Goal: Task Accomplishment & Management: Use online tool/utility

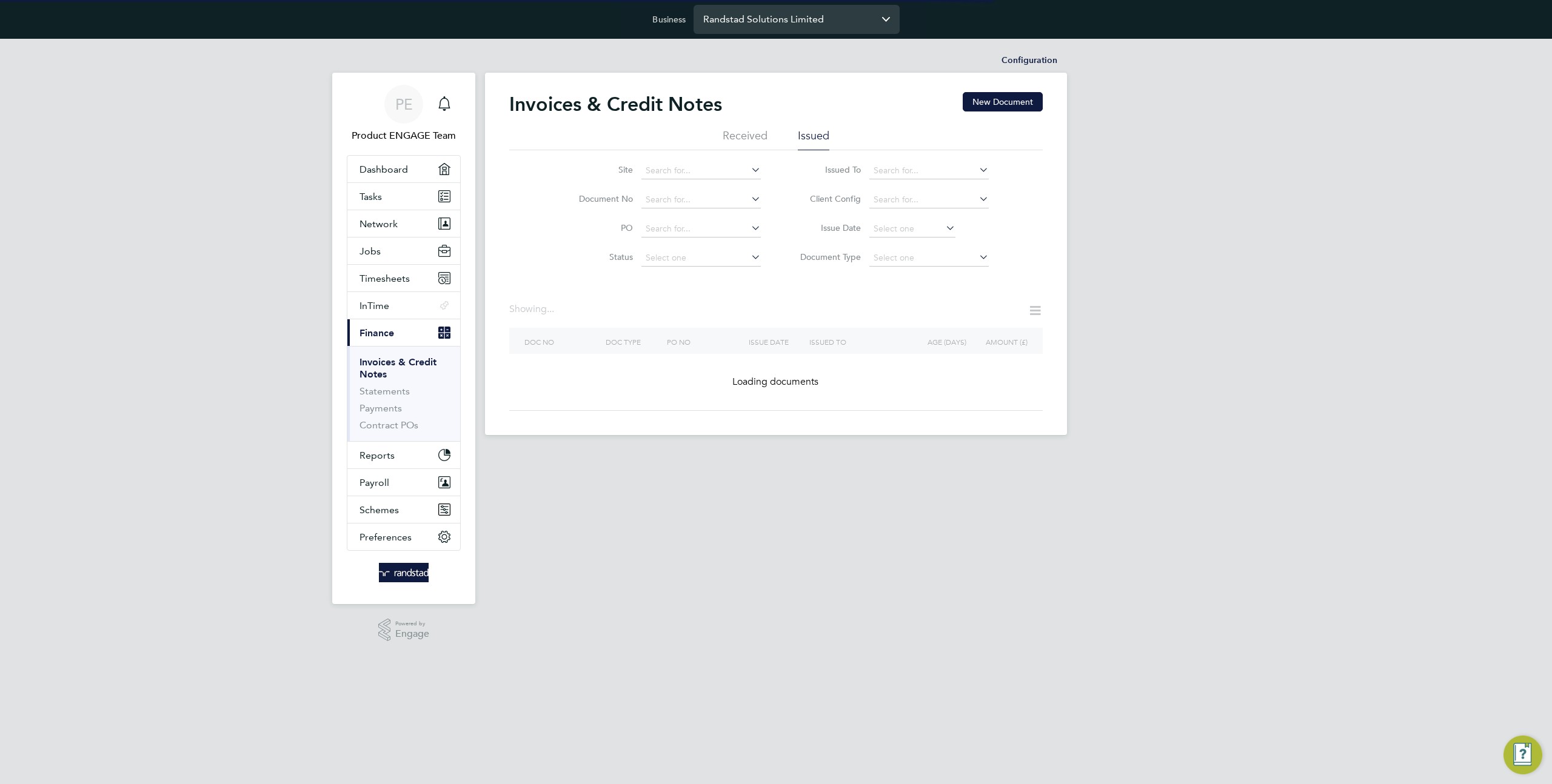
click at [766, 27] on input "Randstad Solutions Limited" at bounding box center [797, 19] width 206 height 29
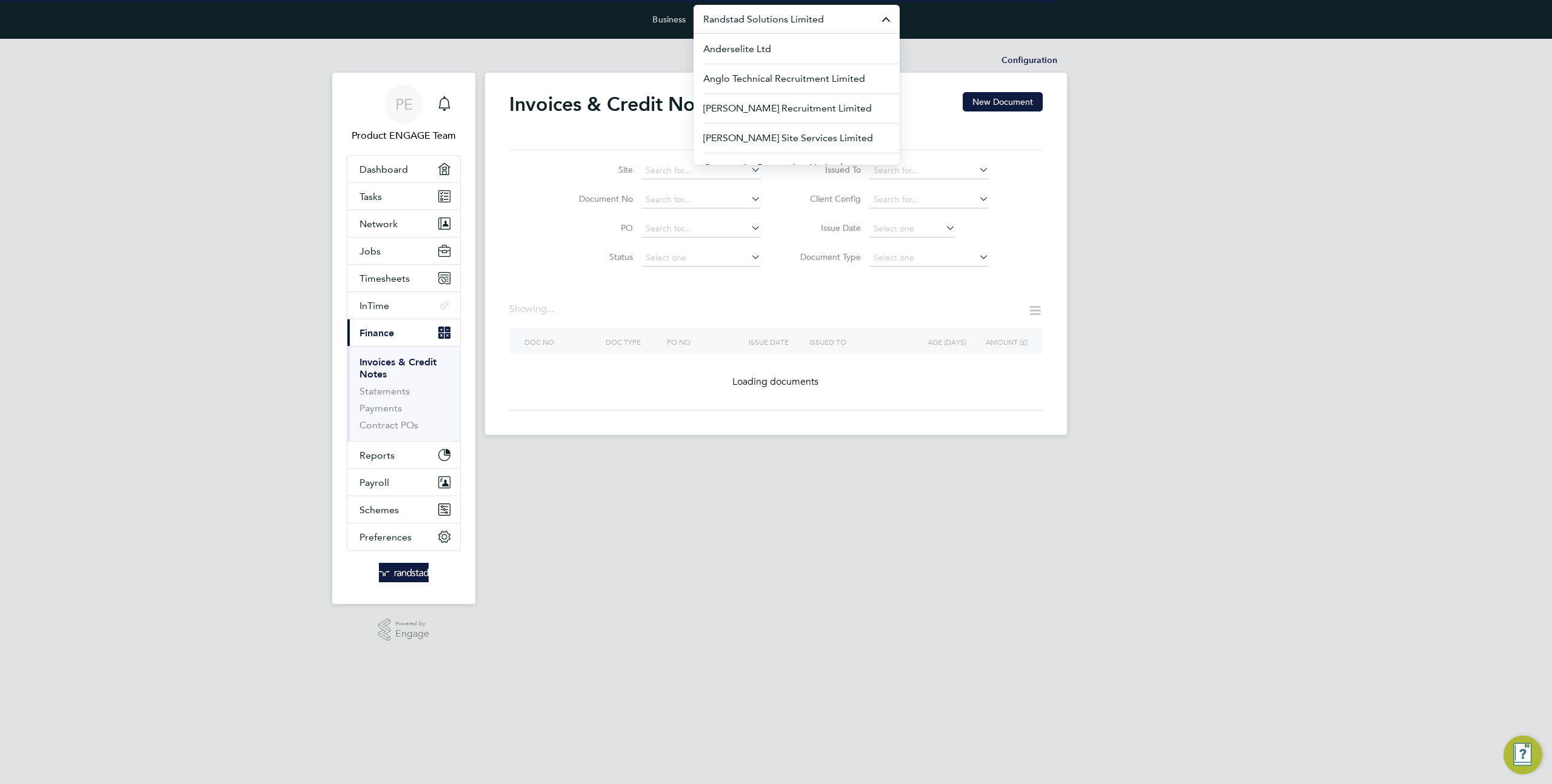
click at [766, 27] on input "Randstad Solutions Limited" at bounding box center [797, 19] width 206 height 29
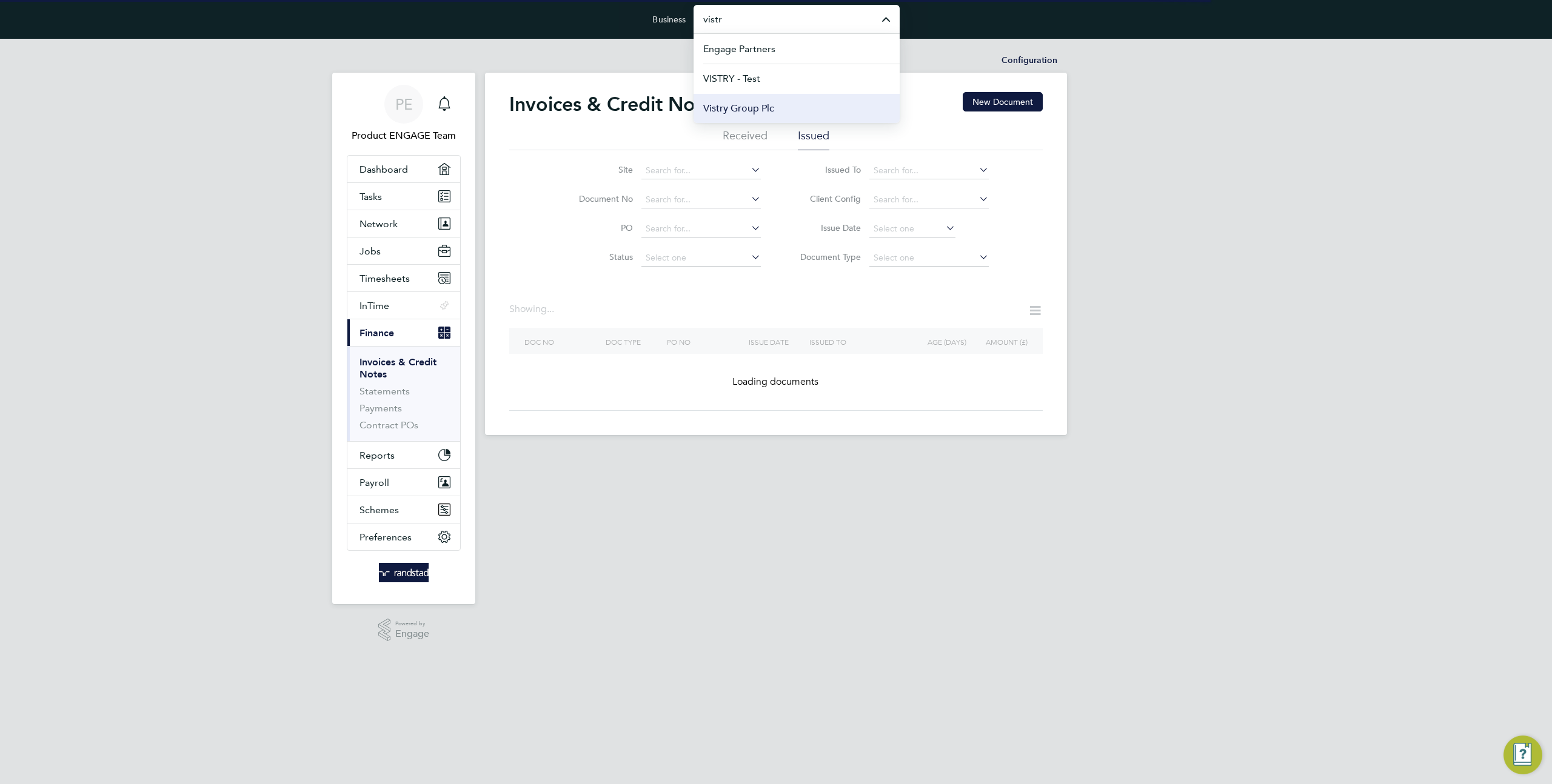
click at [768, 101] on li "Vistry Group Plc" at bounding box center [797, 108] width 206 height 29
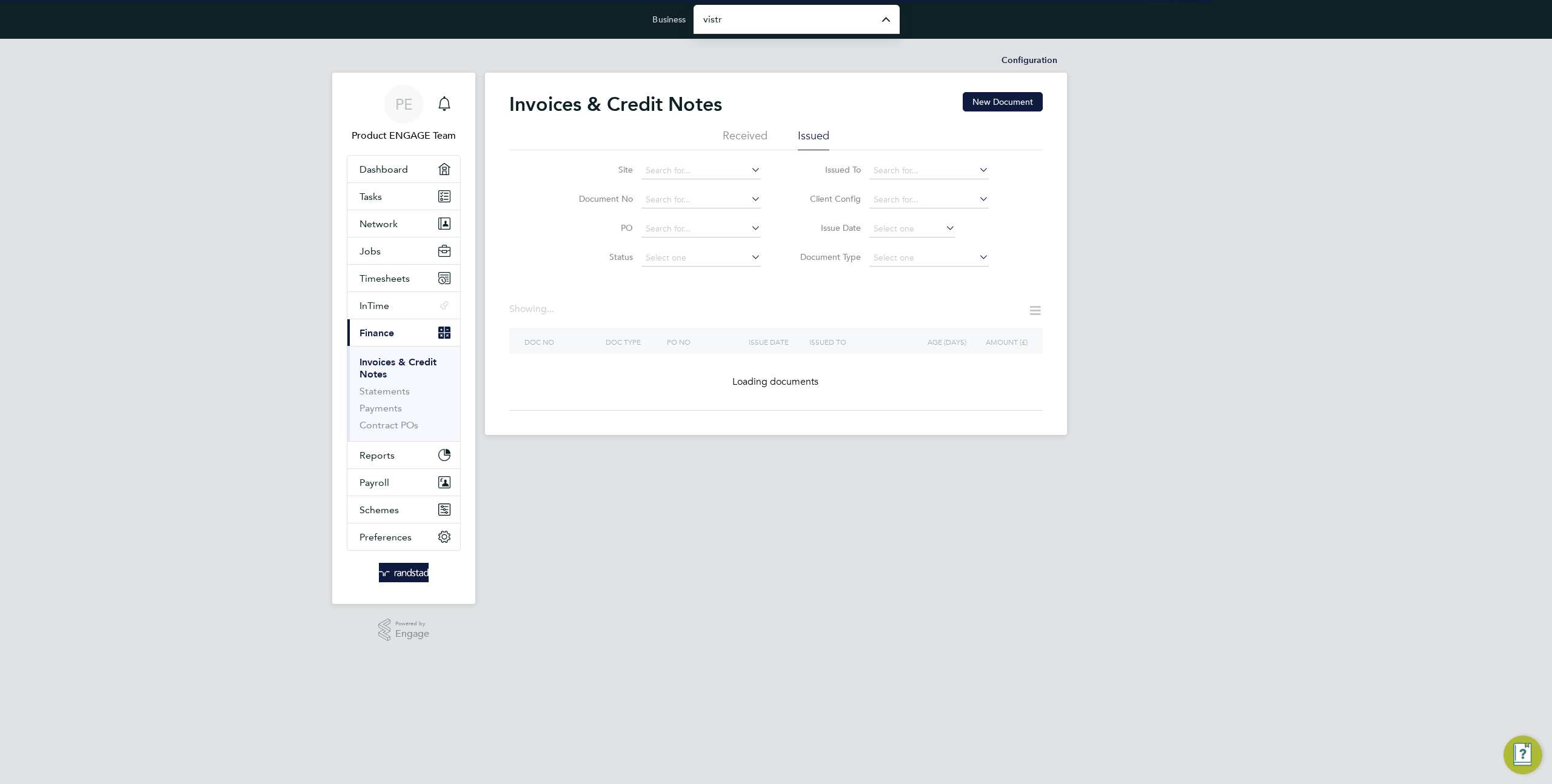
type input "Vistry Group Plc"
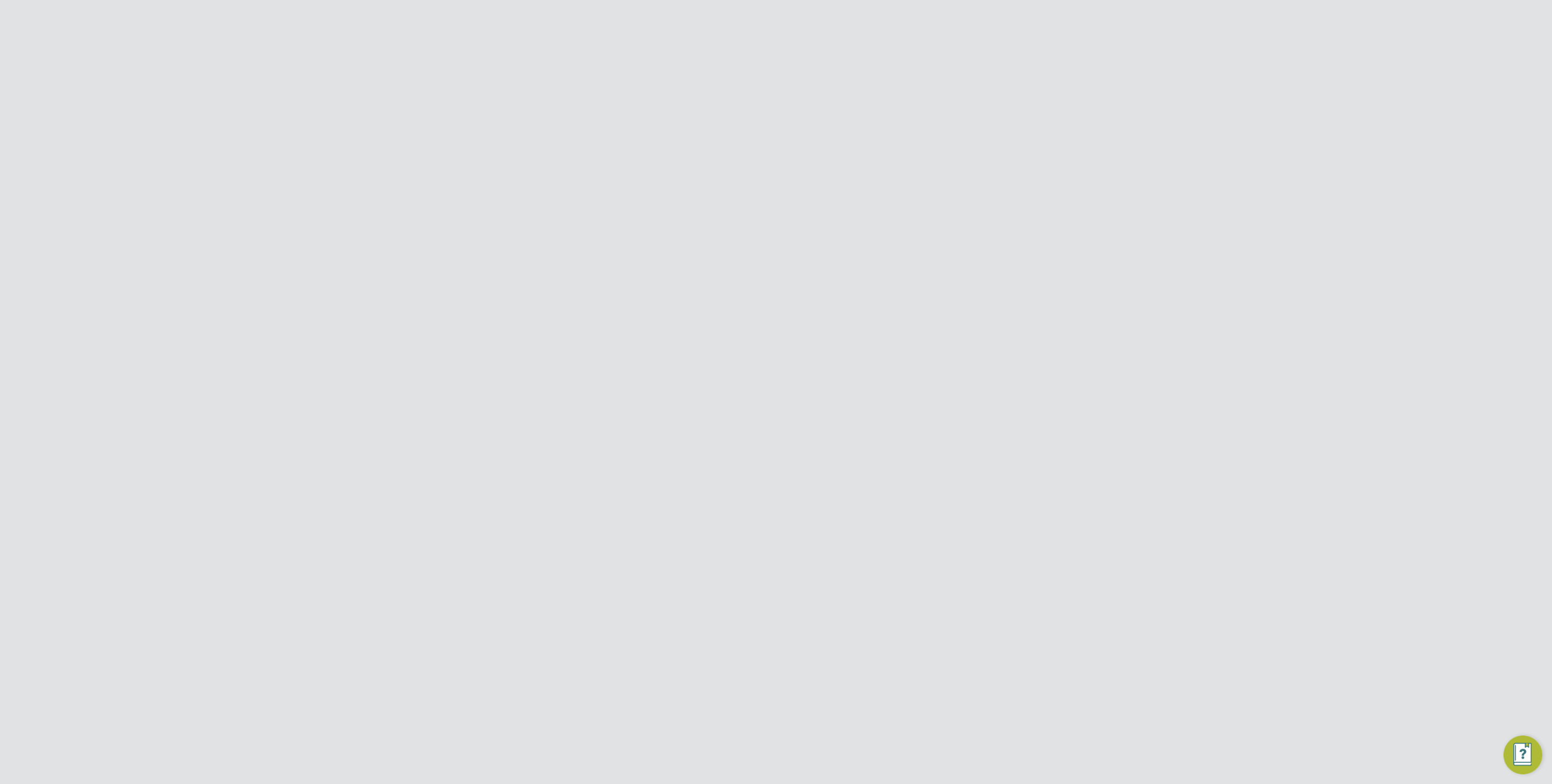
click at [1038, 310] on icon at bounding box center [1035, 310] width 15 height 15
click at [960, 337] on li "Download invoices" at bounding box center [968, 339] width 147 height 17
click at [743, 137] on li "Received" at bounding box center [745, 139] width 45 height 22
click at [894, 254] on input at bounding box center [929, 258] width 120 height 17
click at [913, 274] on li "Invoices" at bounding box center [929, 274] width 121 height 16
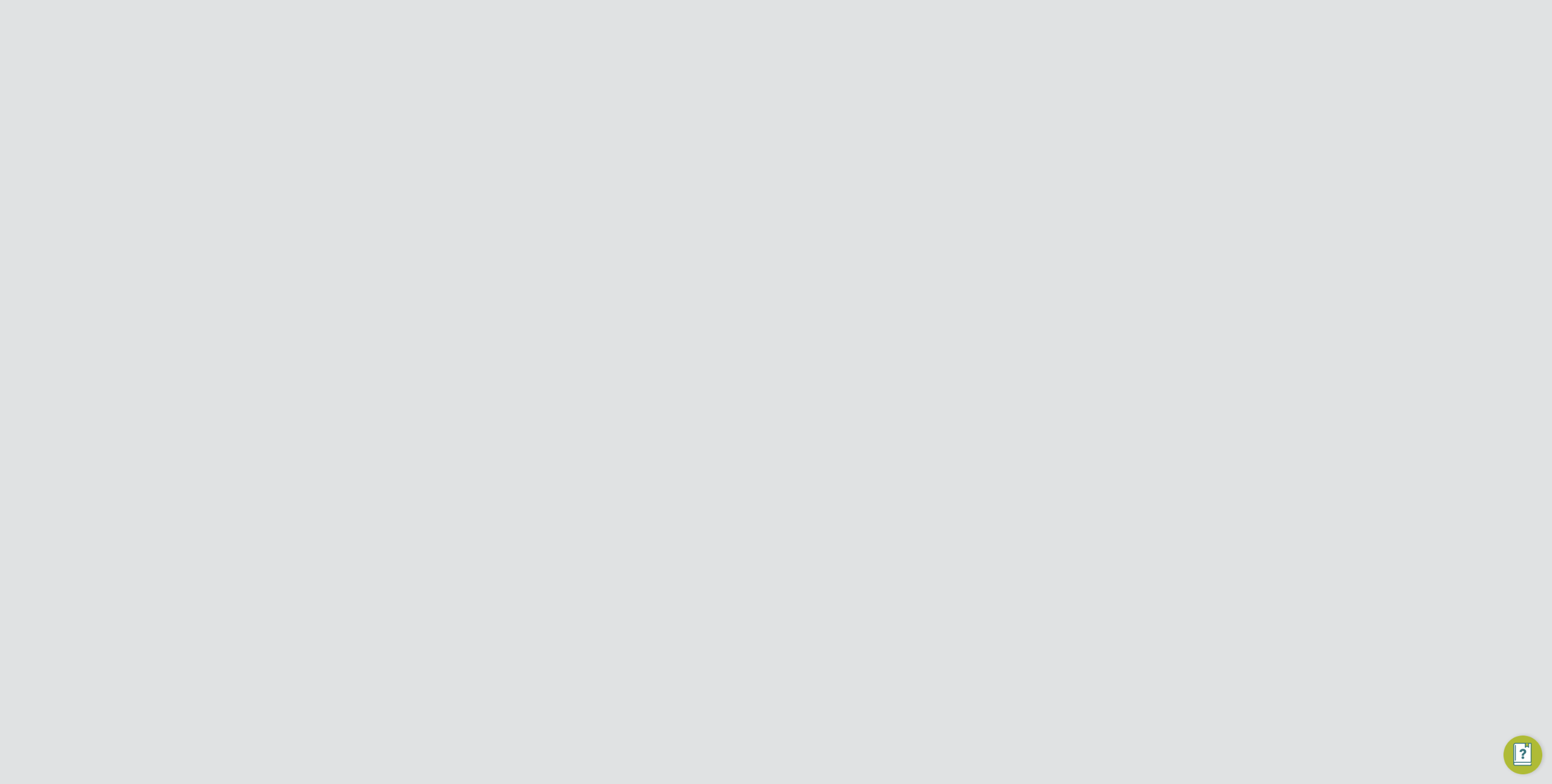
type input "Invoices"
click at [881, 227] on input at bounding box center [913, 229] width 86 height 17
click at [889, 353] on span "Sep 1" at bounding box center [889, 348] width 23 height 23
type input "01 Sep 2025"
click at [1039, 315] on icon at bounding box center [1035, 310] width 15 height 15
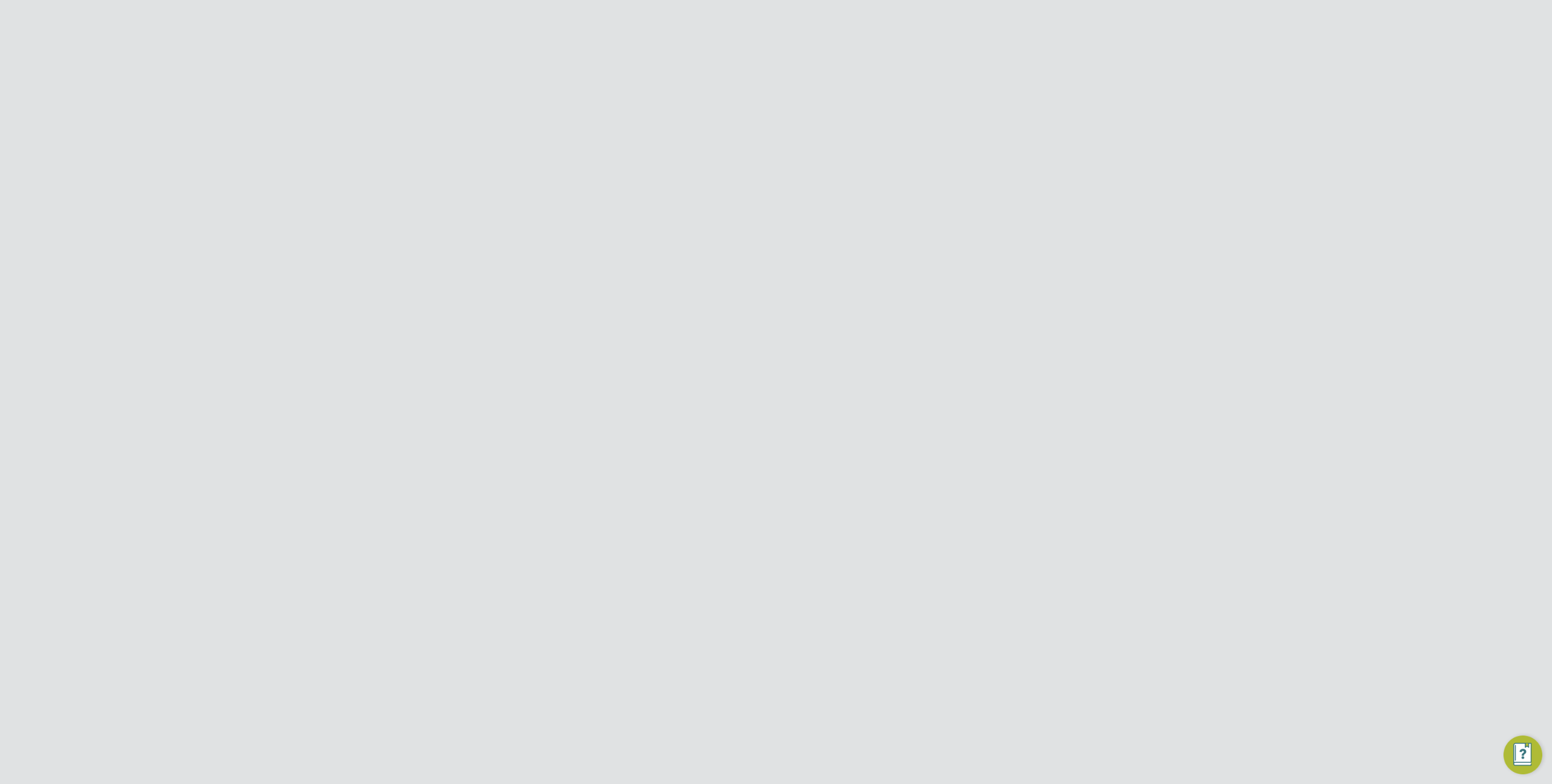
click at [983, 344] on li "Download invoices" at bounding box center [968, 339] width 147 height 17
click at [1105, 473] on div "PE Product ENGAGE Team Notifications Applications: Dashboard Tasks Network Team…" at bounding box center [776, 580] width 1552 height 1084
click at [655, 202] on input at bounding box center [701, 200] width 120 height 17
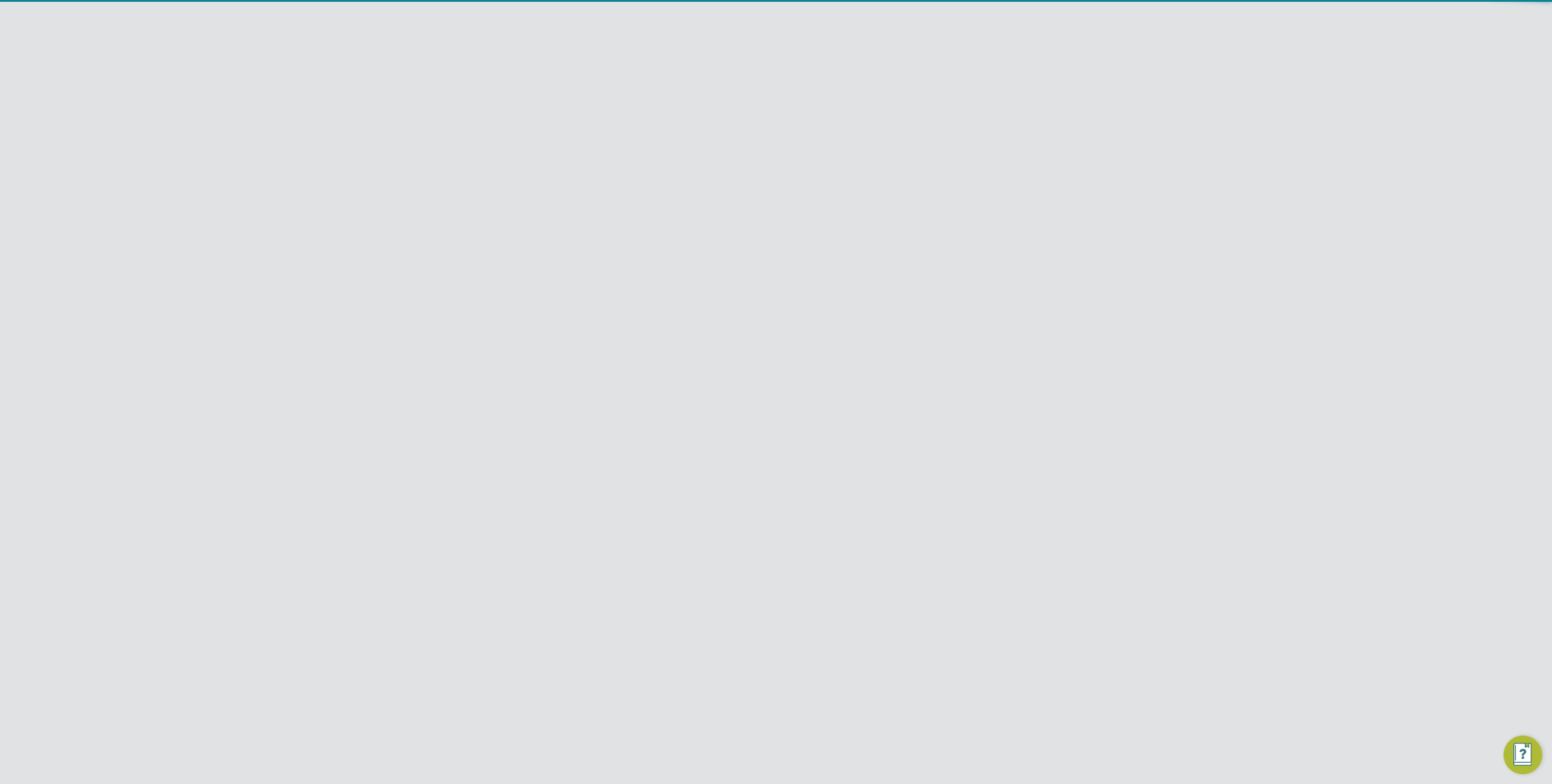
paste input "INV0005182"
type input "INV0005182"
click at [701, 214] on li "INV0005182" at bounding box center [701, 215] width 121 height 16
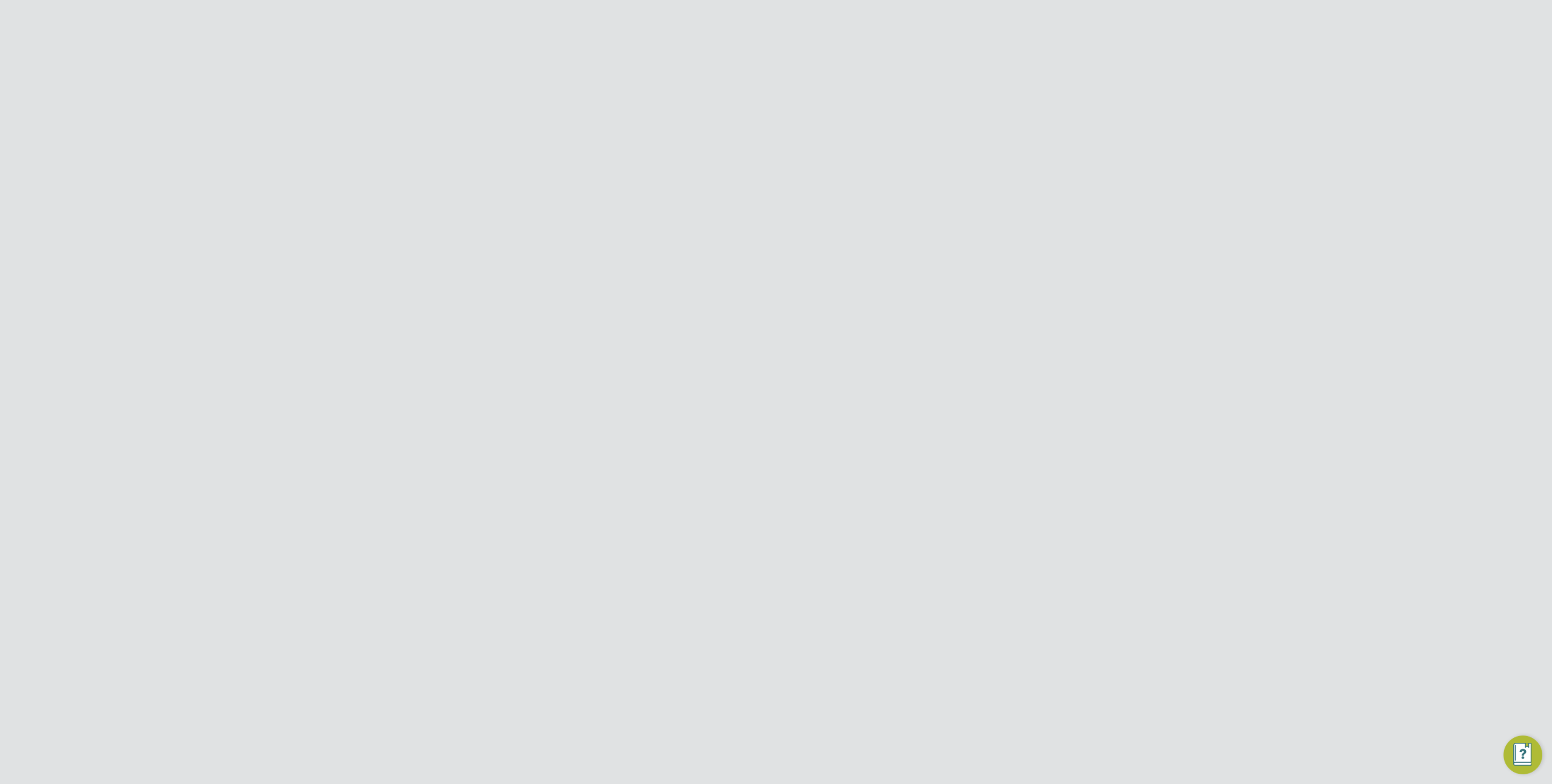
scroll to position [23, 103]
click at [750, 364] on div "01 Sep 2025" at bounding box center [777, 365] width 61 height 22
click at [461, 210] on div at bounding box center [776, 392] width 1552 height 784
click at [1034, 101] on div at bounding box center [1029, 98] width 22 height 22
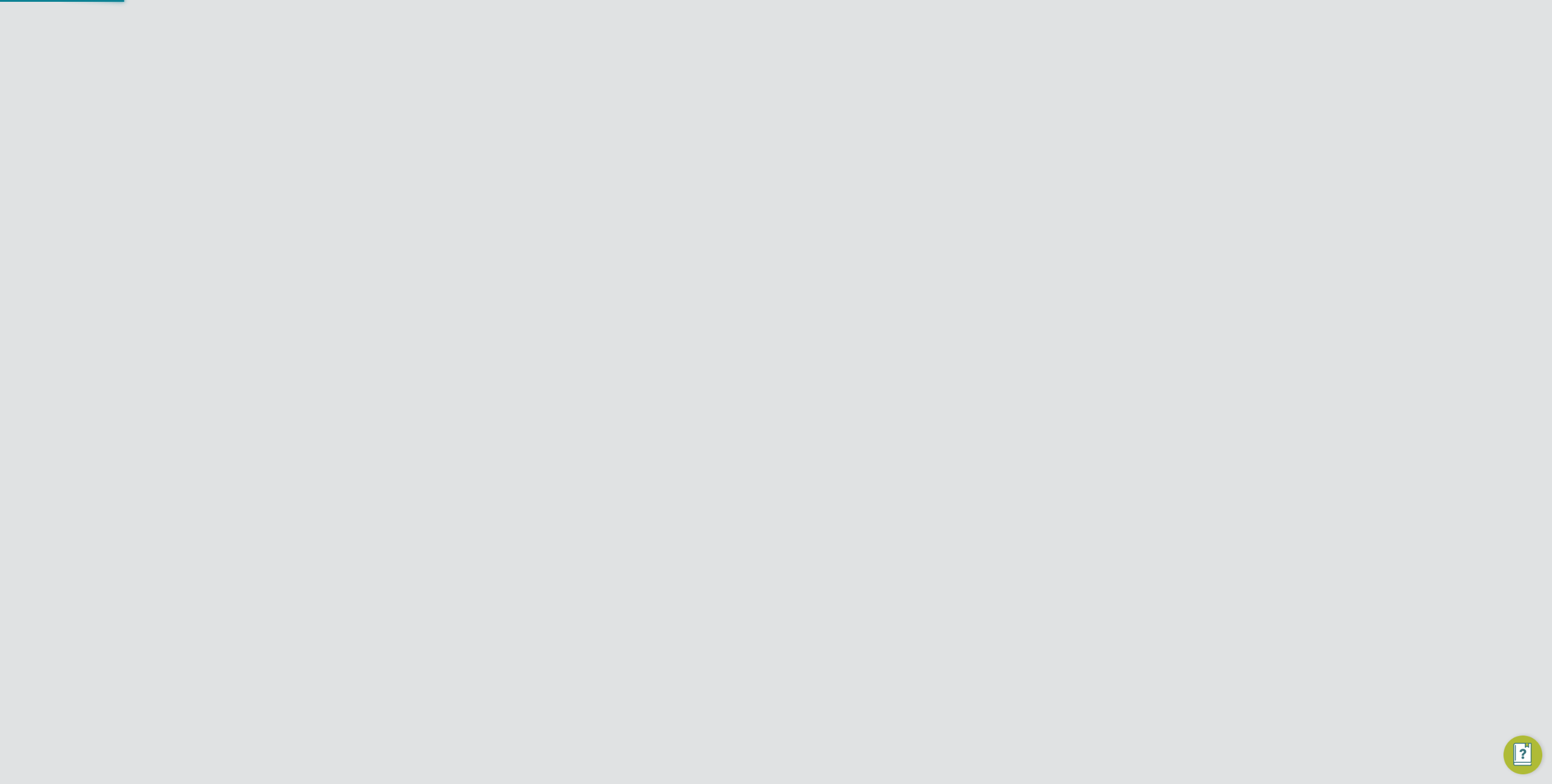
click at [664, 234] on input at bounding box center [701, 229] width 120 height 17
click at [671, 196] on input at bounding box center [701, 200] width 120 height 17
paste input "INV0005034"
type input "INV0005034"
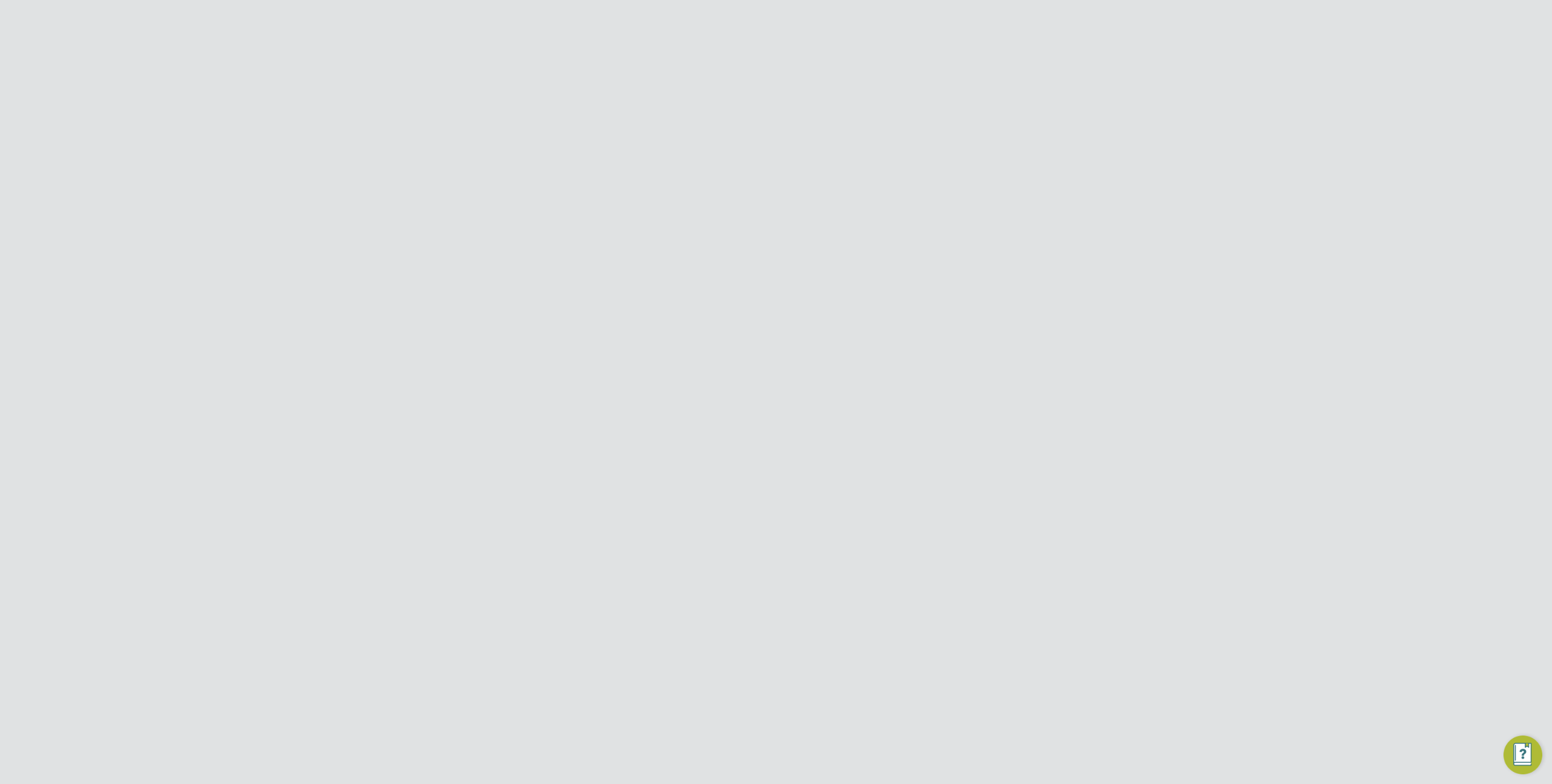
click at [688, 215] on b "INV0005034" at bounding box center [670, 217] width 48 height 10
click at [693, 364] on span "C1140,S-C1140/0…" at bounding box center [702, 364] width 69 height 10
click at [1031, 105] on div at bounding box center [1029, 98] width 22 height 22
click at [670, 362] on span "C1140,S-C1140/0…" at bounding box center [702, 364] width 69 height 10
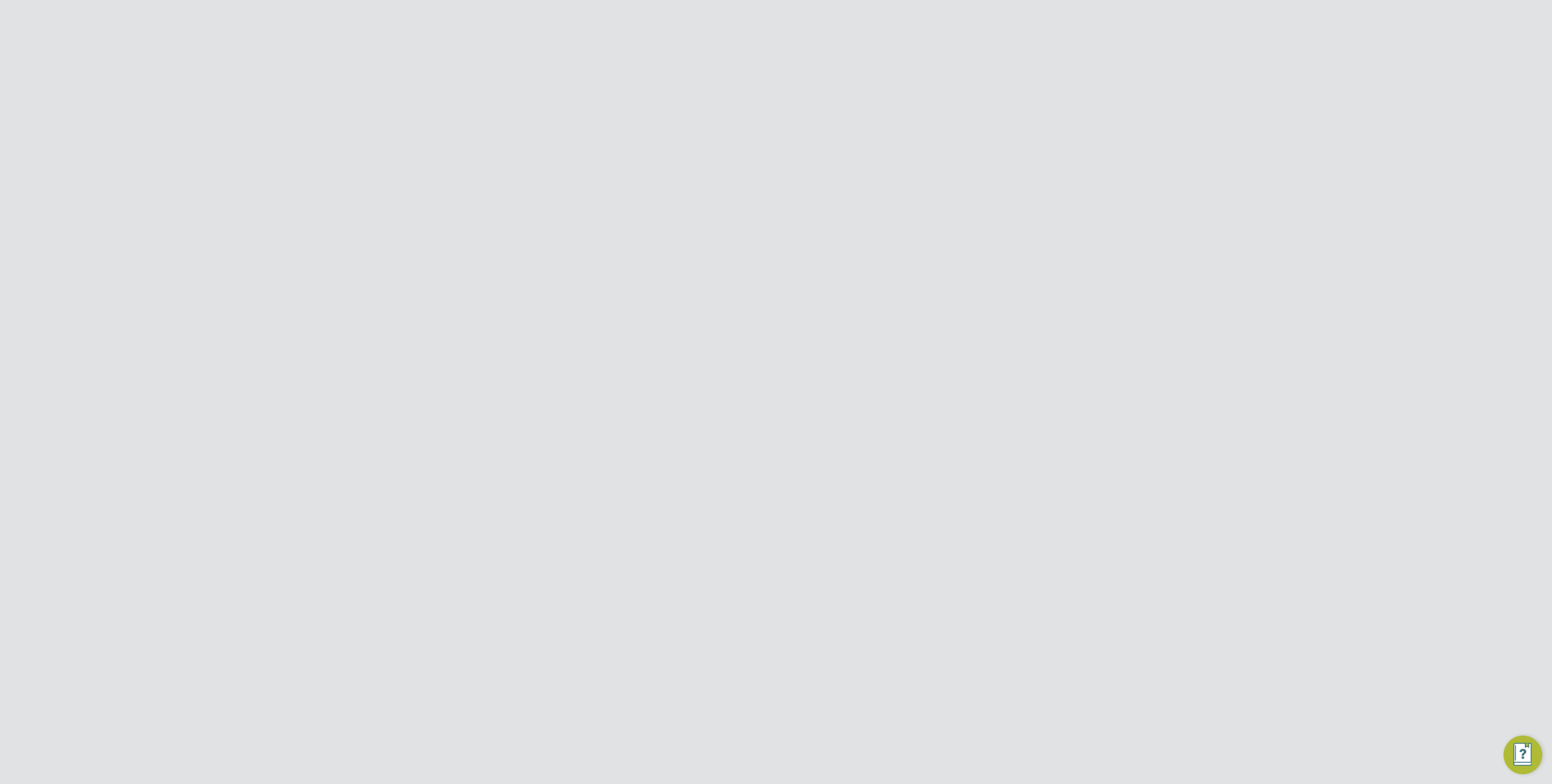
click at [1028, 102] on div at bounding box center [1029, 98] width 22 height 22
click at [805, 15] on input "Vistry Group Plc" at bounding box center [797, 19] width 206 height 29
click at [777, 82] on span "Randstad Solutions Limited" at bounding box center [764, 79] width 121 height 14
type input "Randstad Solutions Limited"
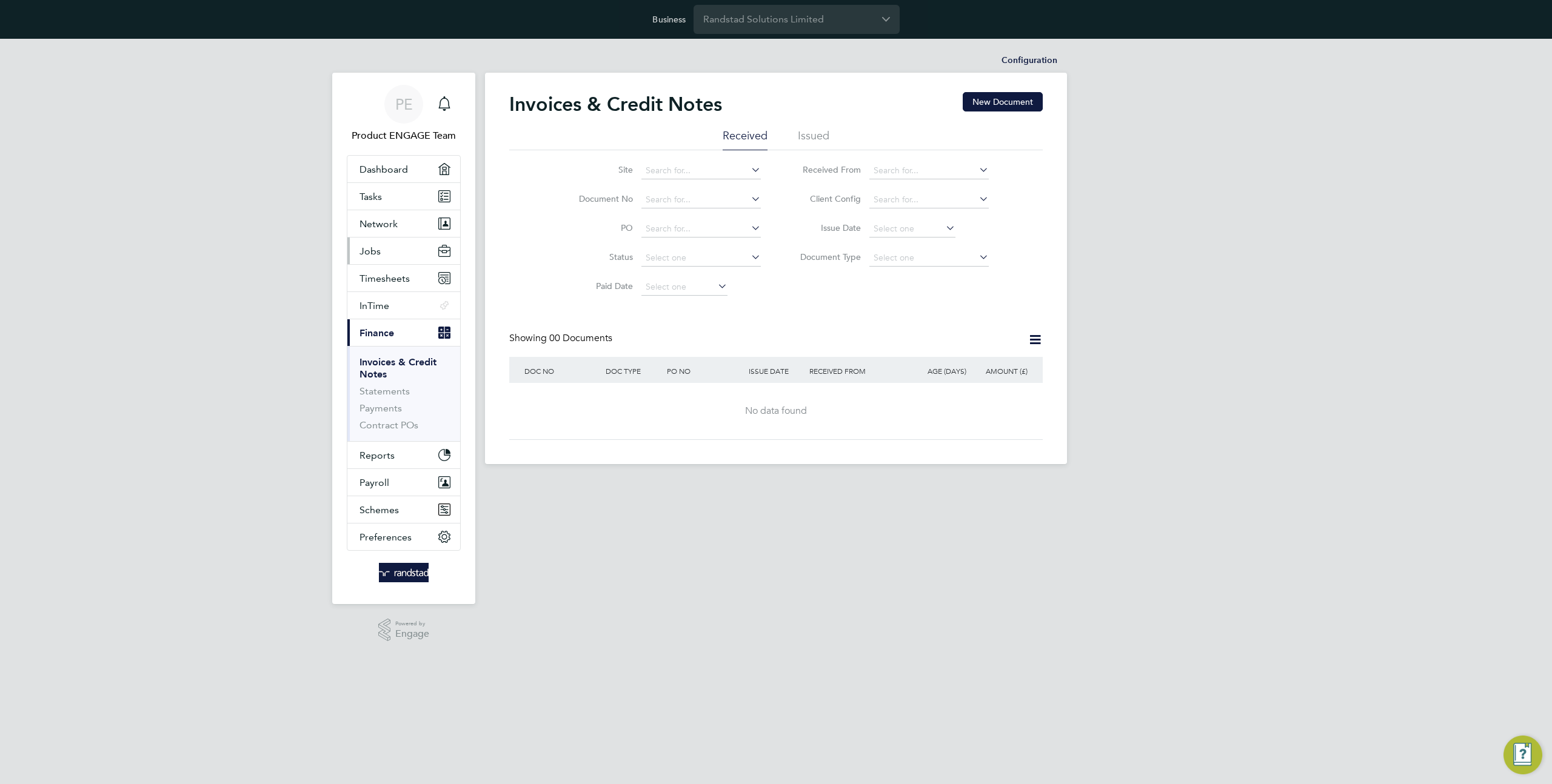
click at [379, 254] on span "Jobs" at bounding box center [370, 251] width 21 height 12
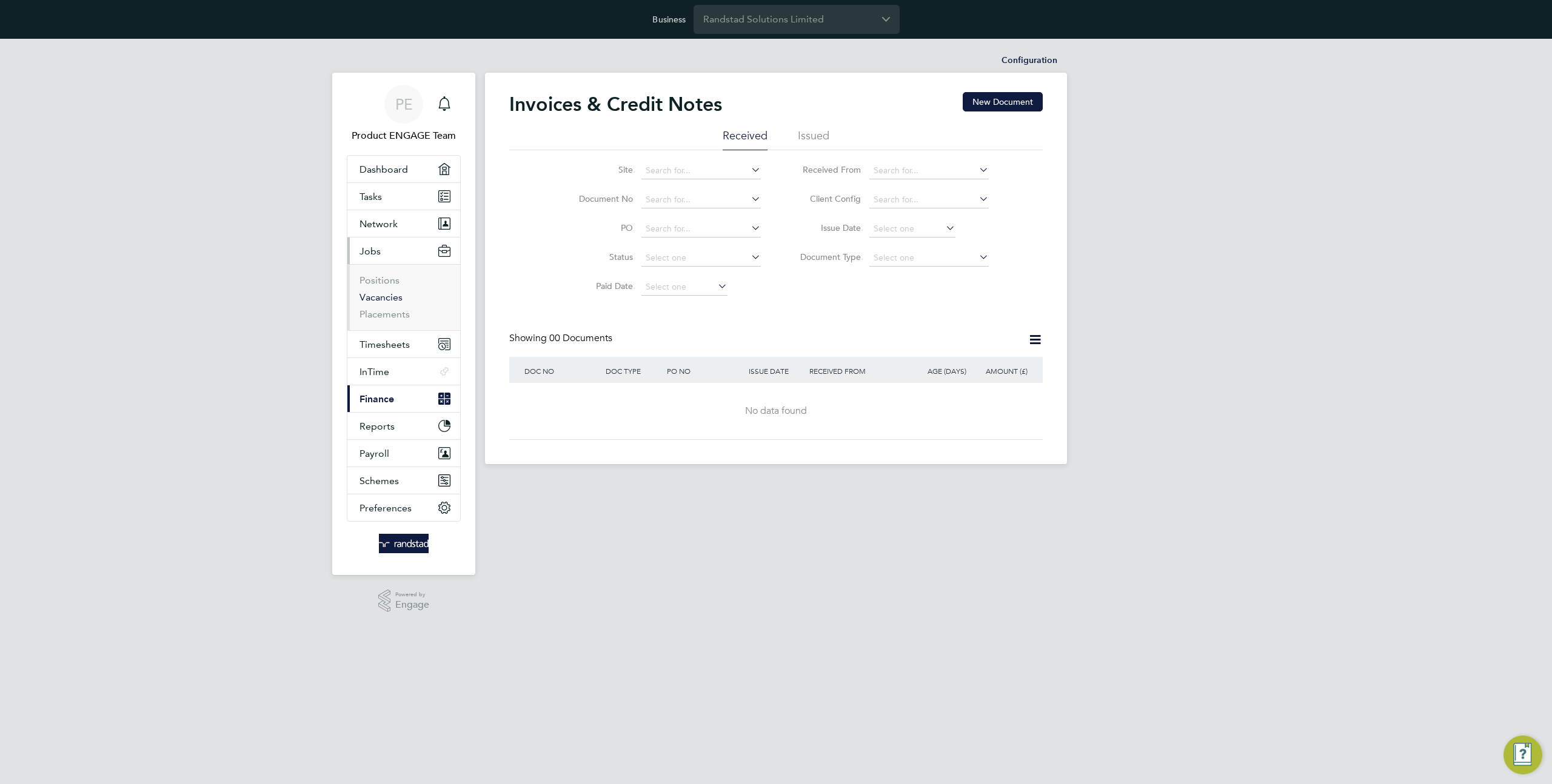
click at [396, 294] on link "Vacancies" at bounding box center [381, 297] width 43 height 12
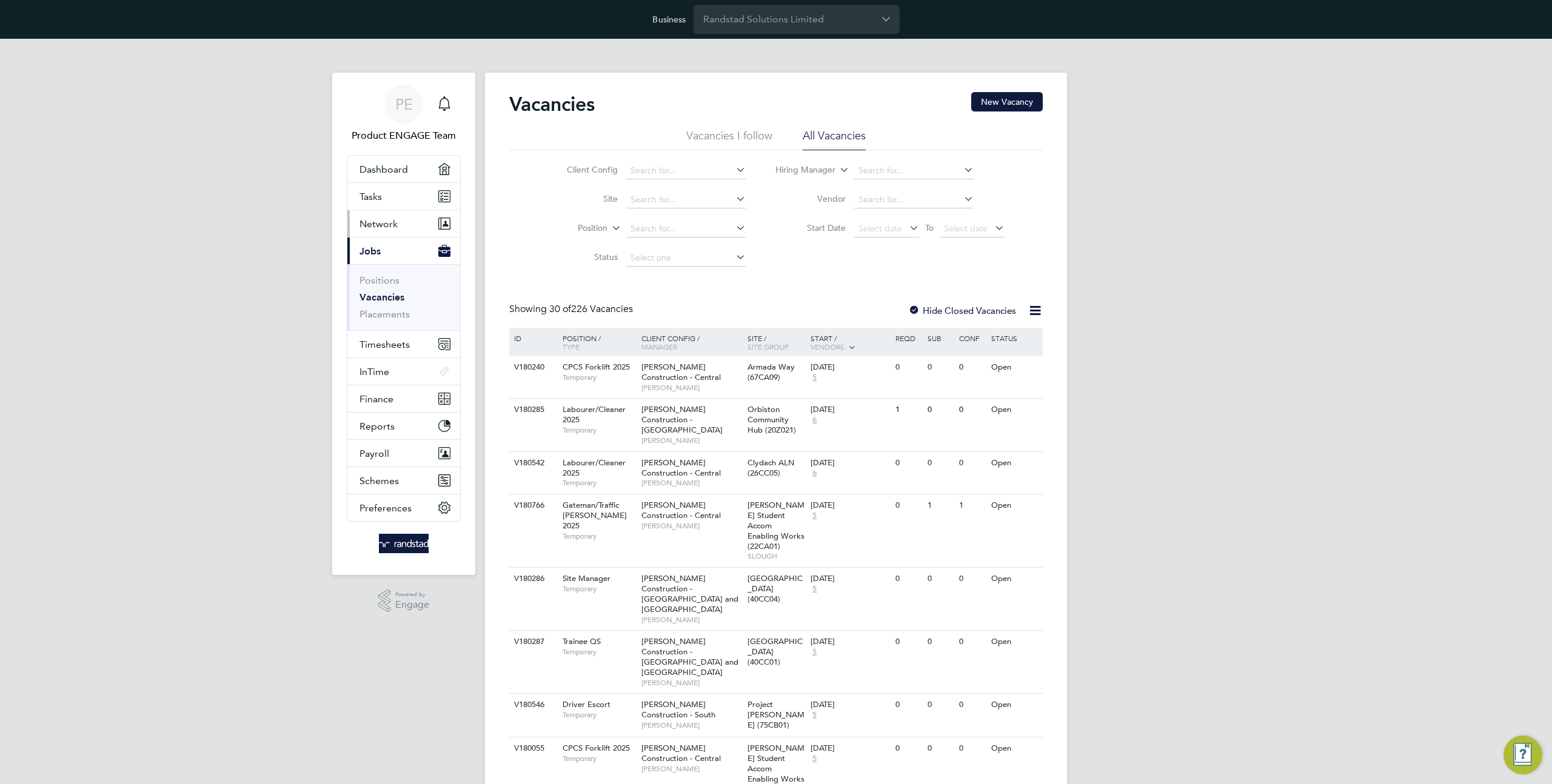
click at [374, 218] on span "Network" at bounding box center [378, 224] width 38 height 12
click at [406, 247] on link "Team Members" at bounding box center [393, 253] width 68 height 12
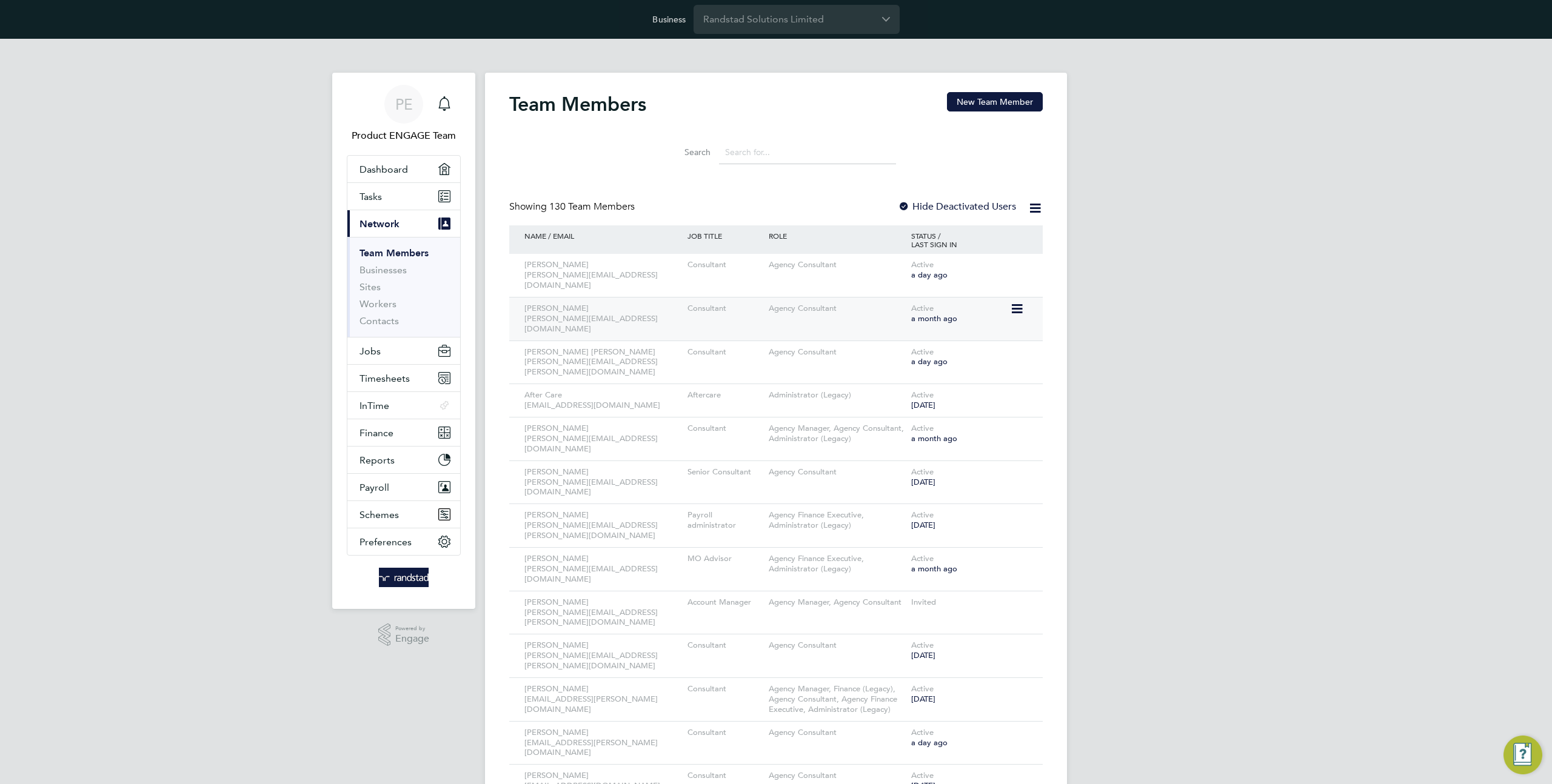
click at [1019, 302] on icon at bounding box center [1016, 309] width 12 height 14
click at [1015, 552] on icon at bounding box center [1016, 559] width 12 height 14
click at [922, 652] on li "Impersonate" at bounding box center [949, 653] width 146 height 17
click at [761, 12] on input "Randstad Solutions Limited" at bounding box center [797, 19] width 206 height 29
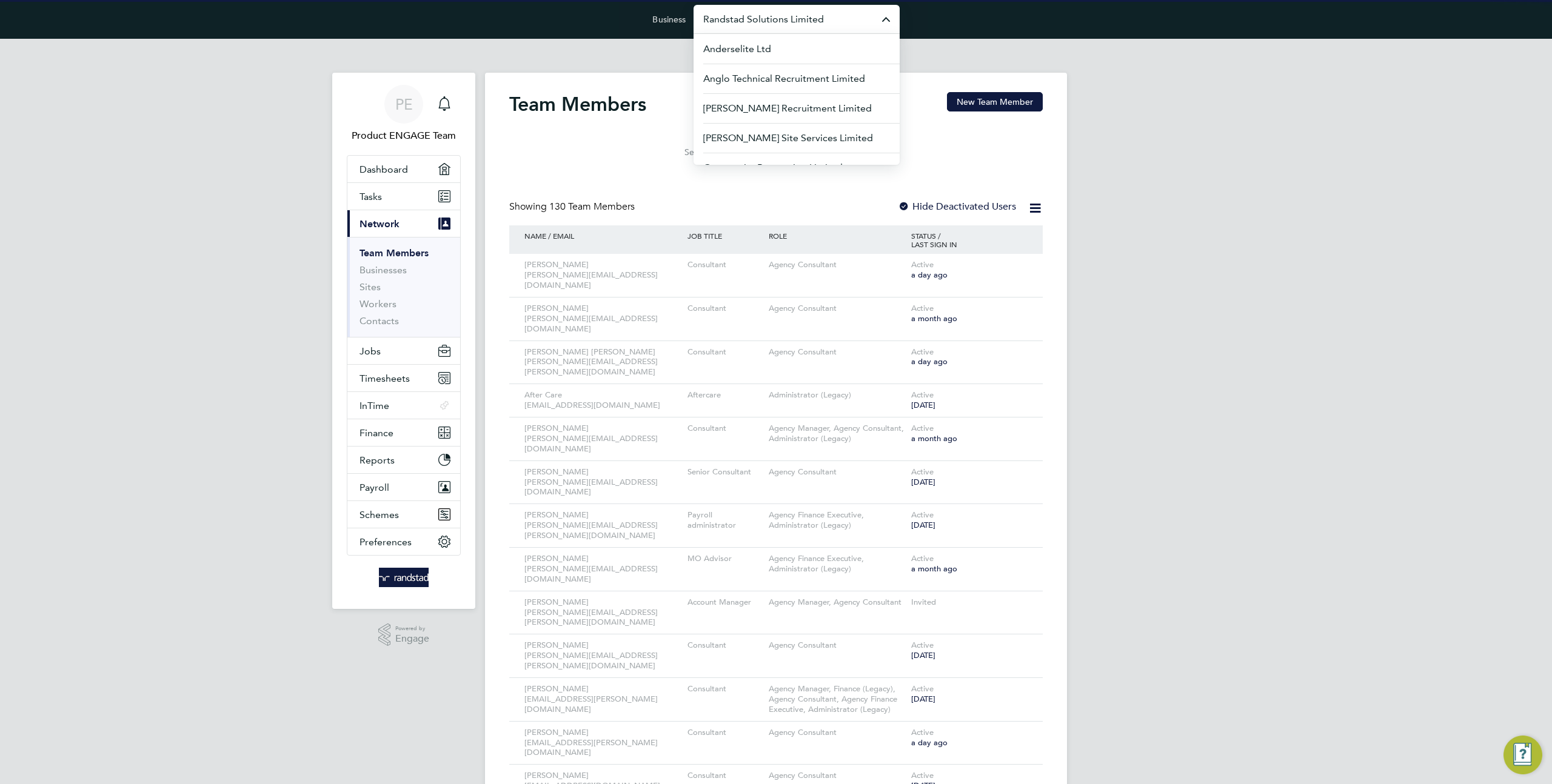
click at [761, 12] on input "Randstad Solutions Limited" at bounding box center [797, 19] width 206 height 29
click at [773, 72] on span "Demo ENGAGE End Hirer" at bounding box center [761, 79] width 116 height 14
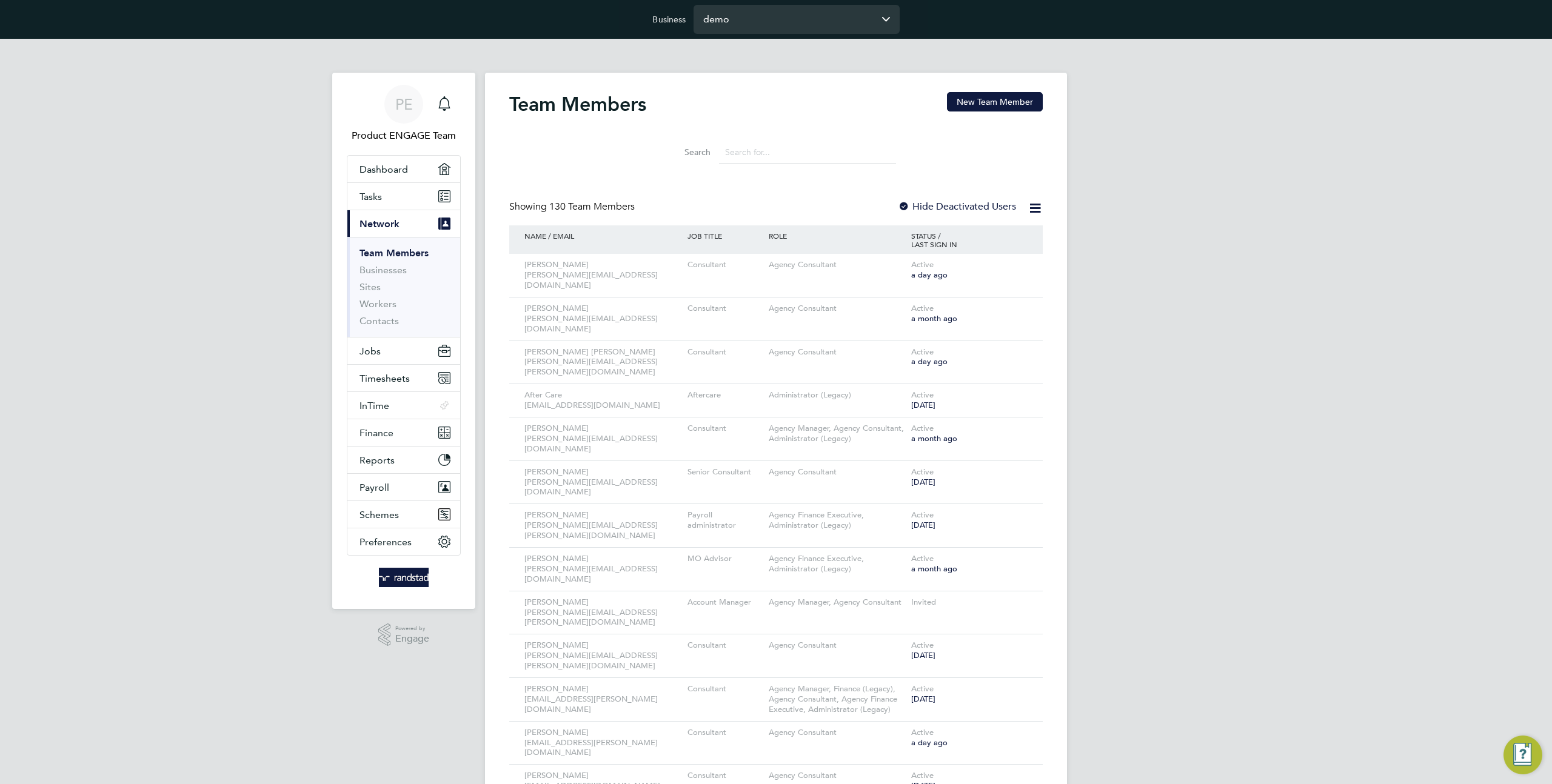
type input "Demo ENGAGE End Hirer"
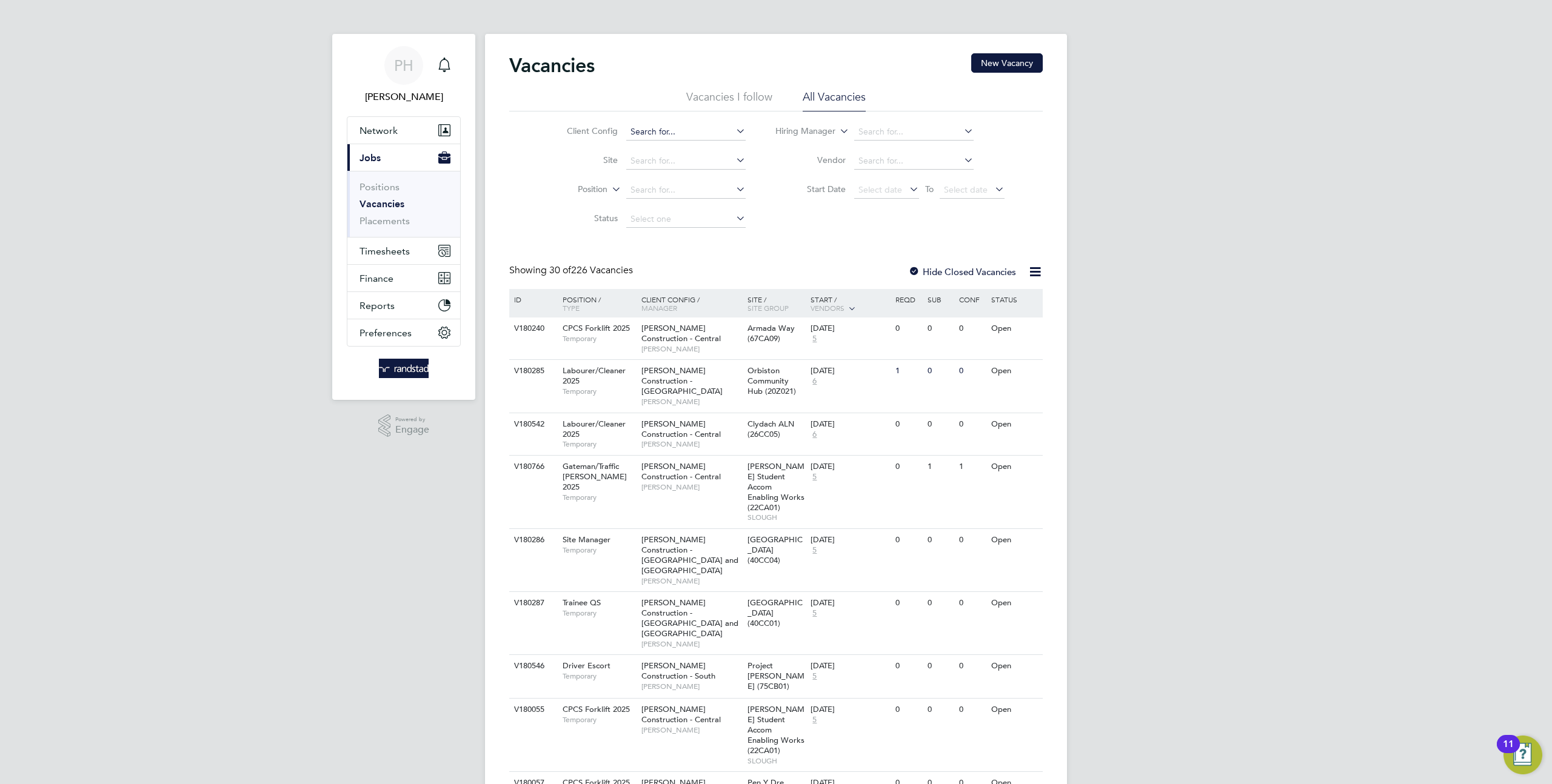
click at [641, 138] on input at bounding box center [686, 132] width 120 height 17
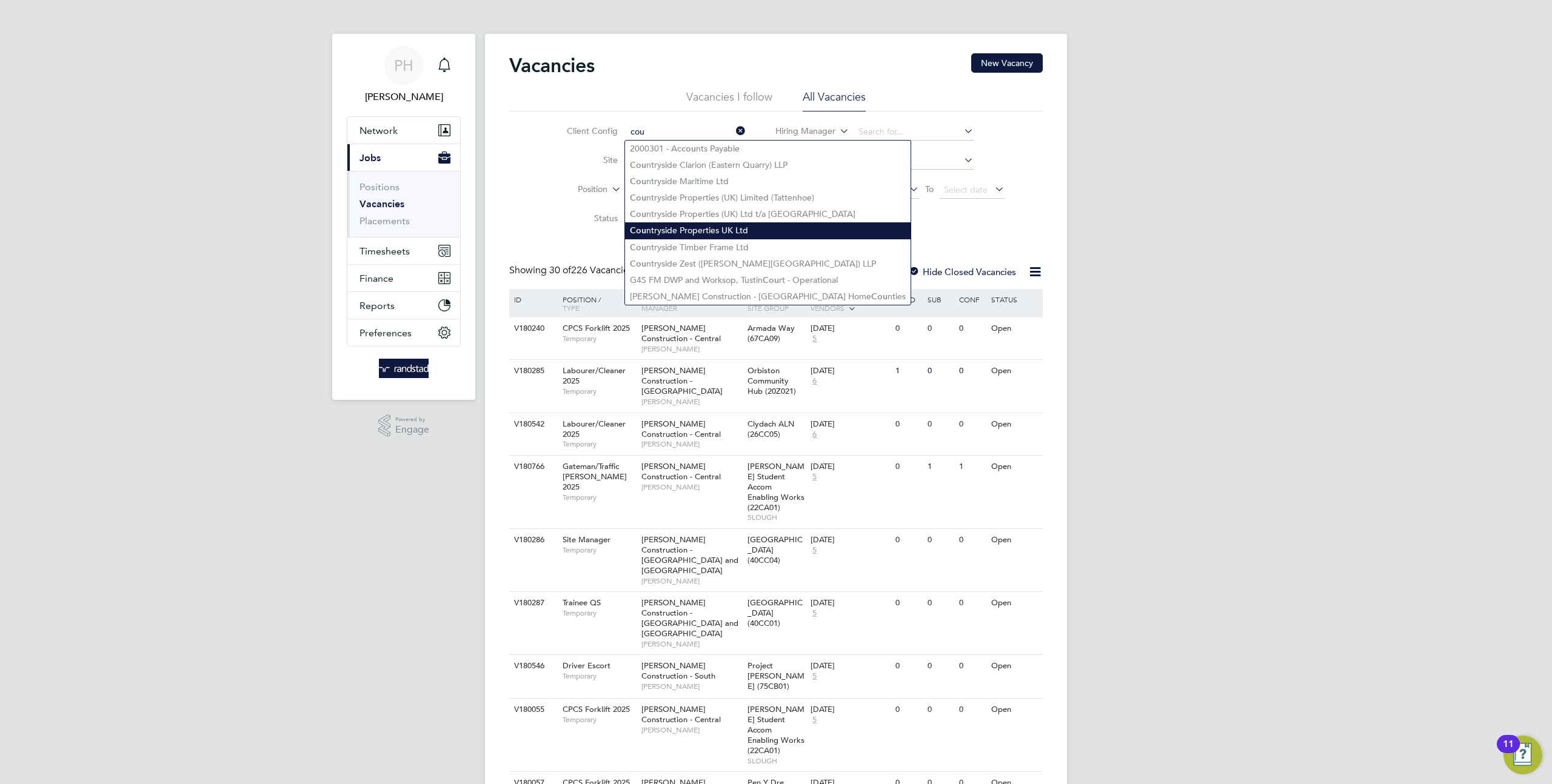
type input "cou"
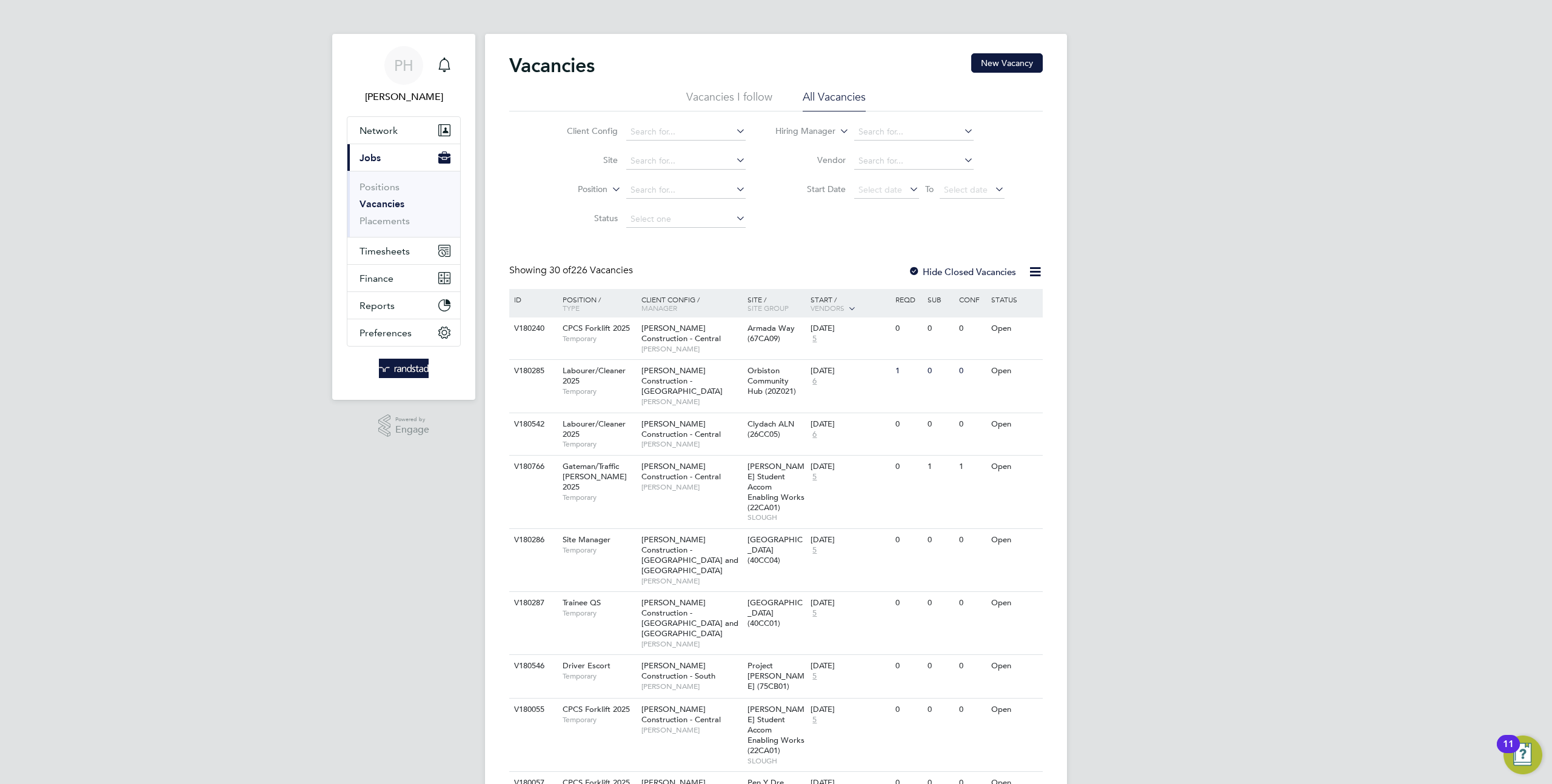
click at [661, 115] on div "Client Config Site Position Status Hiring Manager Vendor Start Date Select date…" at bounding box center [776, 172] width 534 height 122
click at [660, 128] on input at bounding box center [686, 132] width 120 height 17
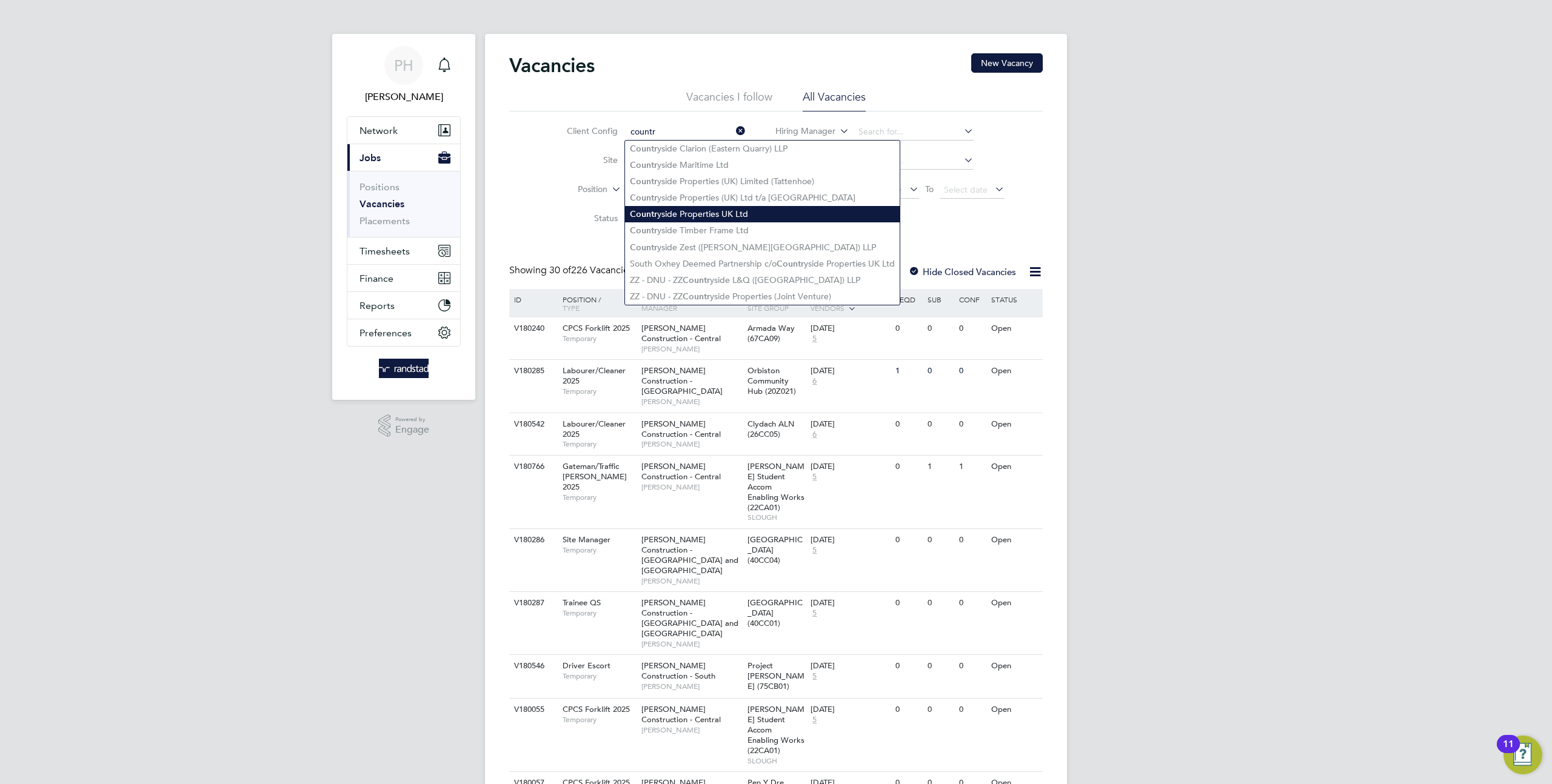
click at [736, 211] on li "Countr yside Properties UK Ltd" at bounding box center [762, 214] width 274 height 16
type input "Countryside Properties UK Ltd"
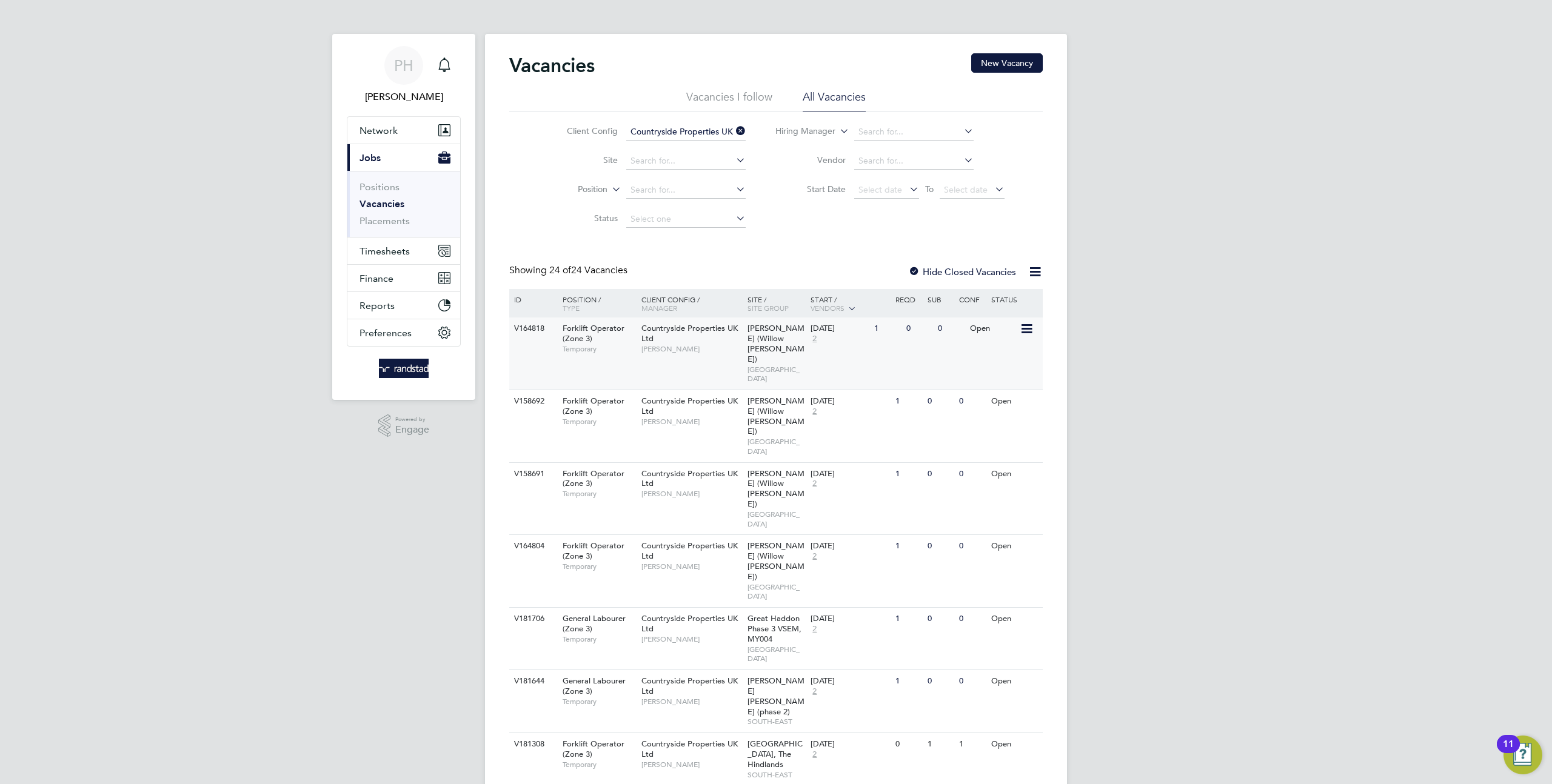
click at [848, 342] on div "02 Jan 2026 2" at bounding box center [839, 334] width 63 height 33
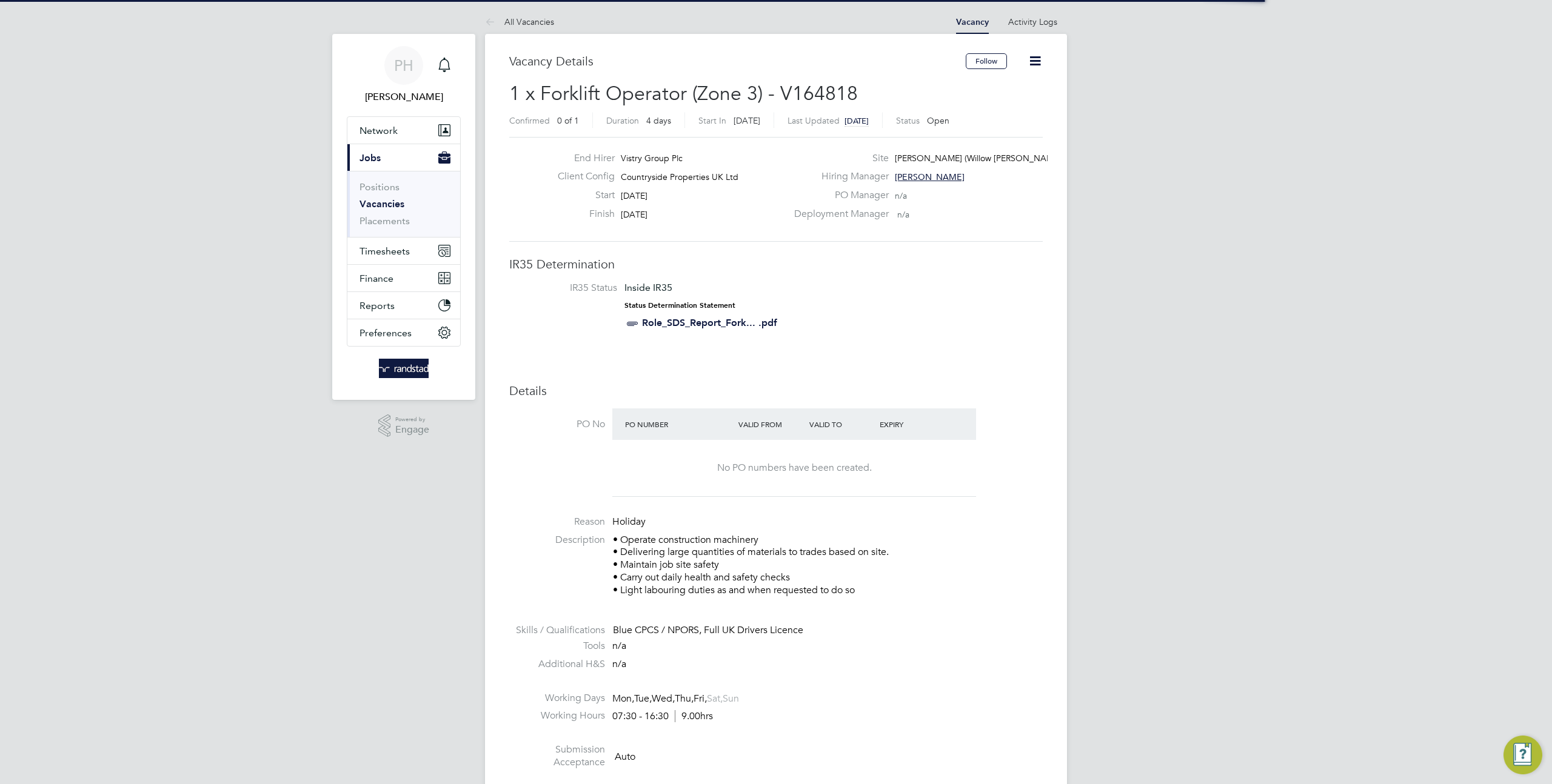
scroll to position [36, 85]
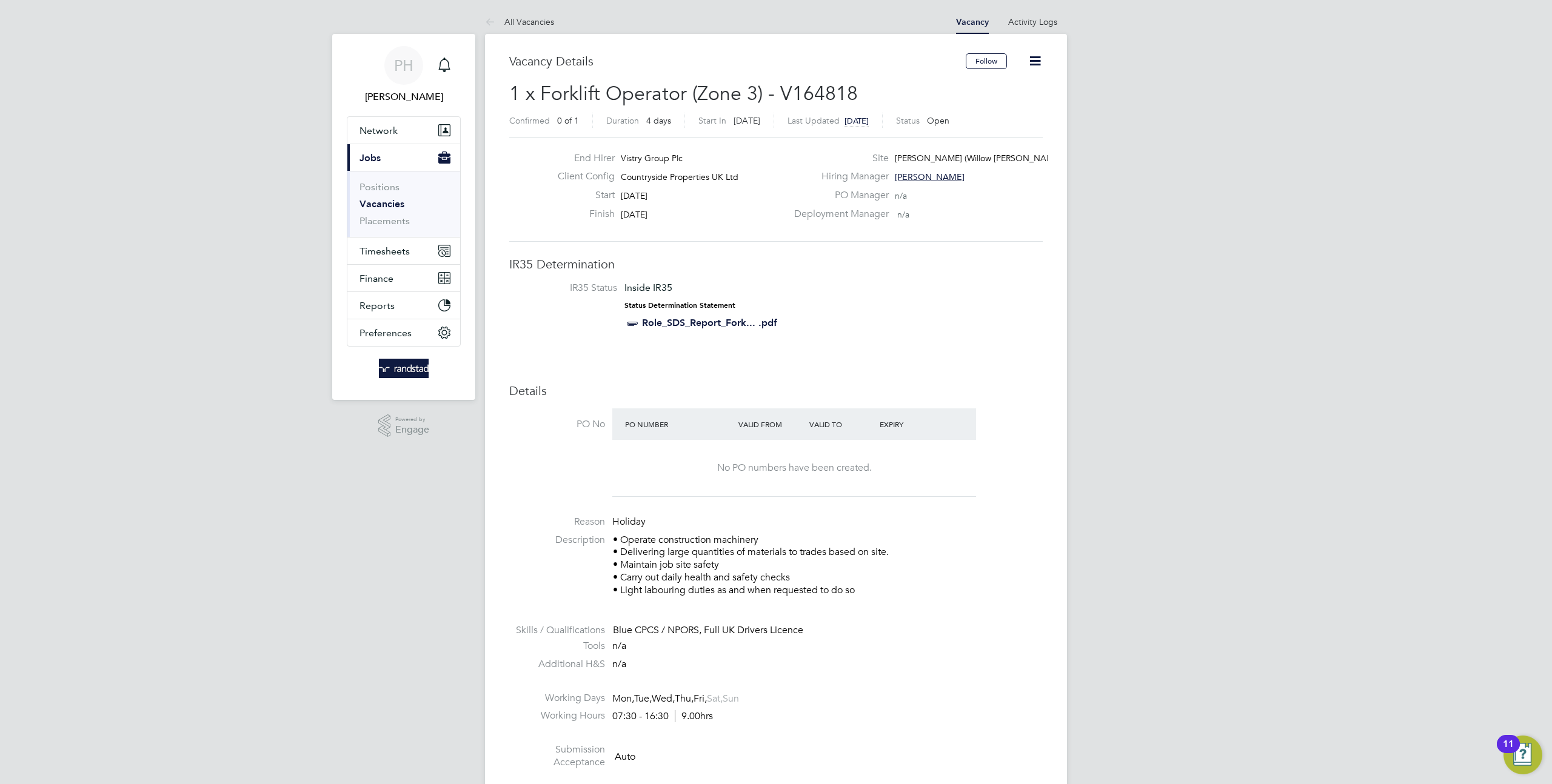
click at [1035, 59] on icon at bounding box center [1035, 61] width 15 height 15
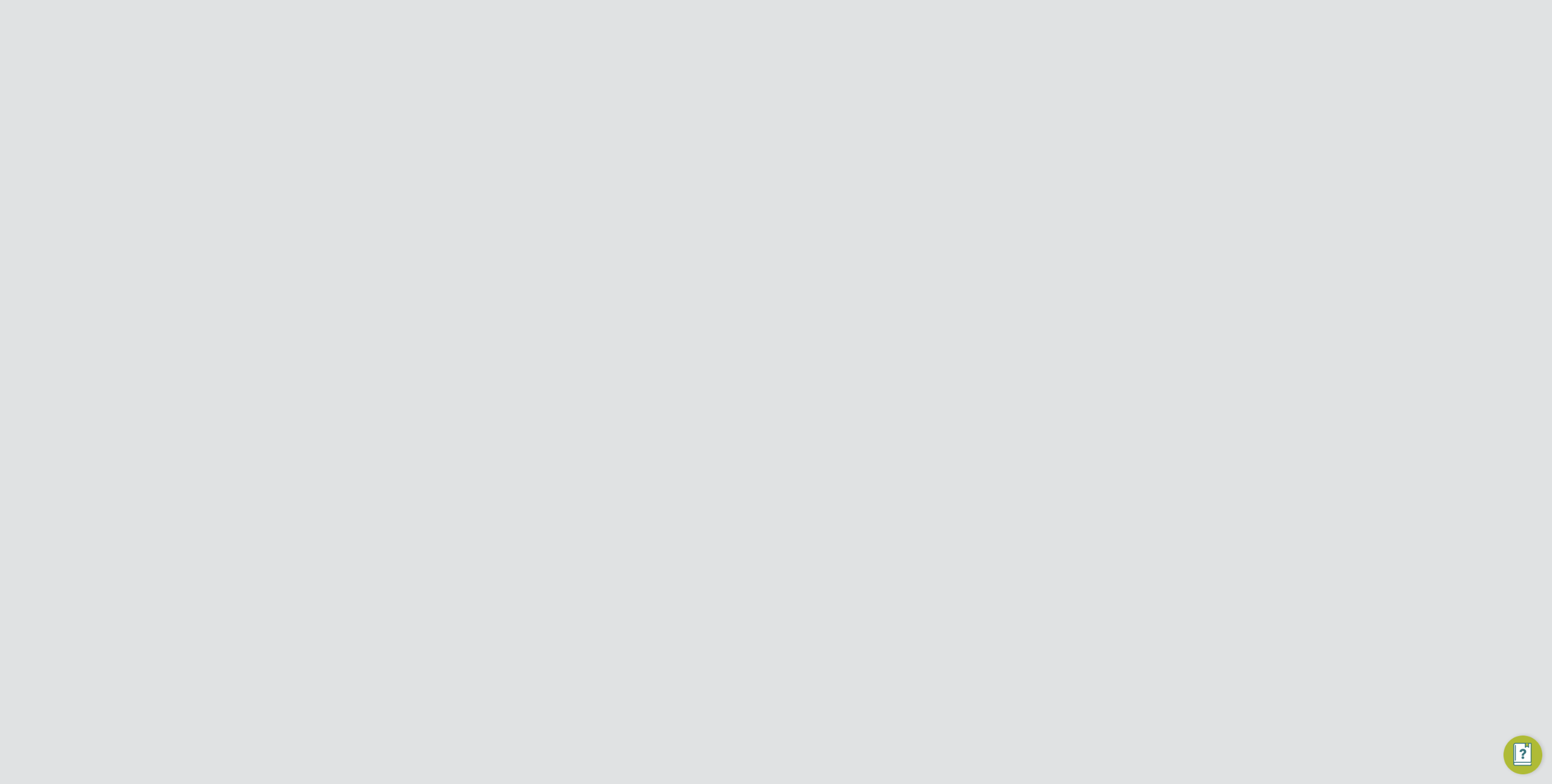
click at [378, 352] on span "Jobs" at bounding box center [370, 351] width 21 height 12
click at [387, 302] on link "Vacancies" at bounding box center [381, 297] width 43 height 12
click at [609, 198] on icon at bounding box center [609, 195] width 0 height 11
click at [589, 224] on li "Site Group" at bounding box center [570, 229] width 75 height 16
click at [696, 202] on input at bounding box center [686, 200] width 120 height 17
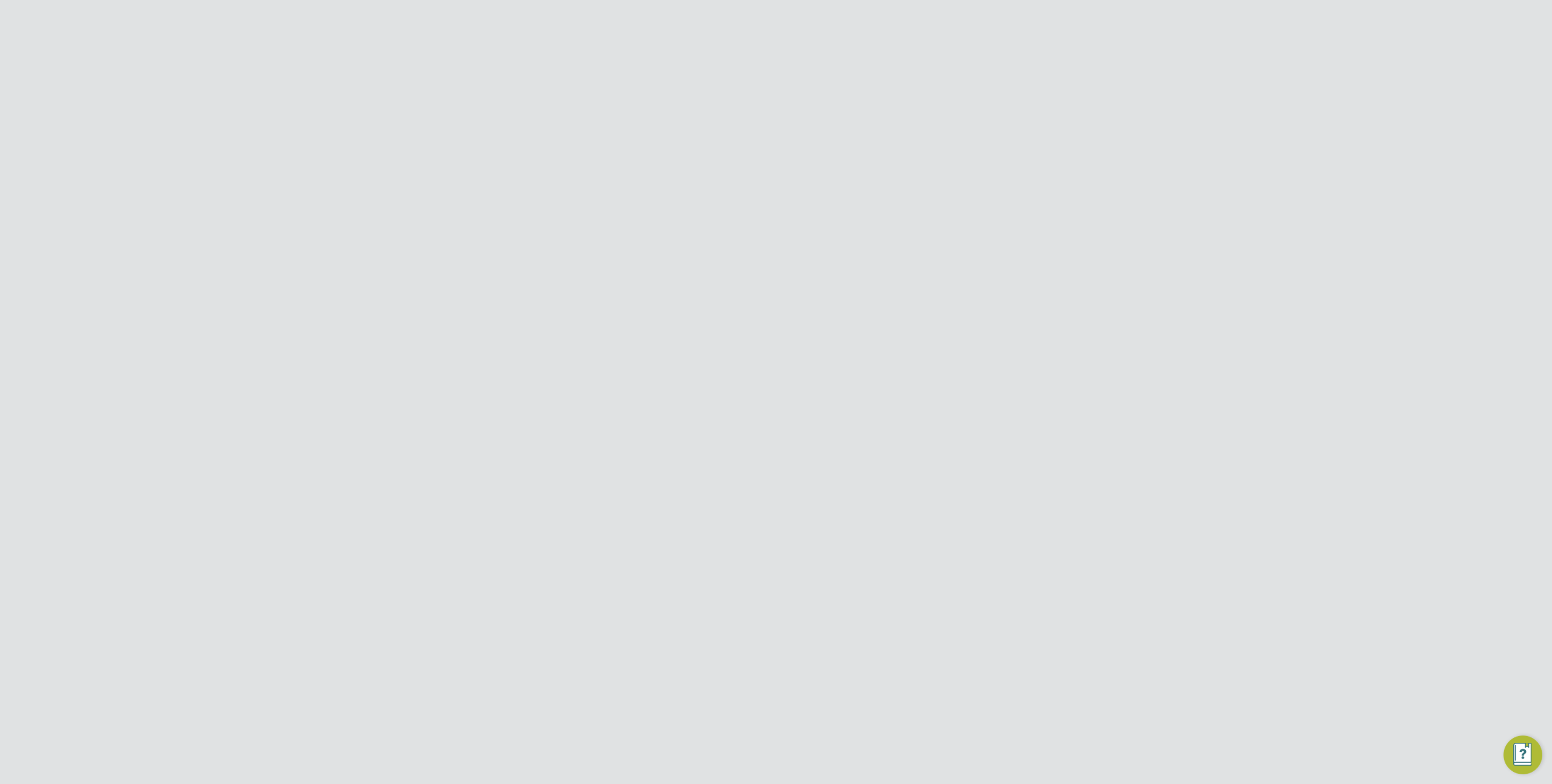
click at [675, 249] on li "NORHT" at bounding box center [685, 249] width 121 height 16
type input "NORHT"
click at [671, 204] on input at bounding box center [686, 200] width 120 height 17
click at [664, 191] on input at bounding box center [686, 200] width 120 height 17
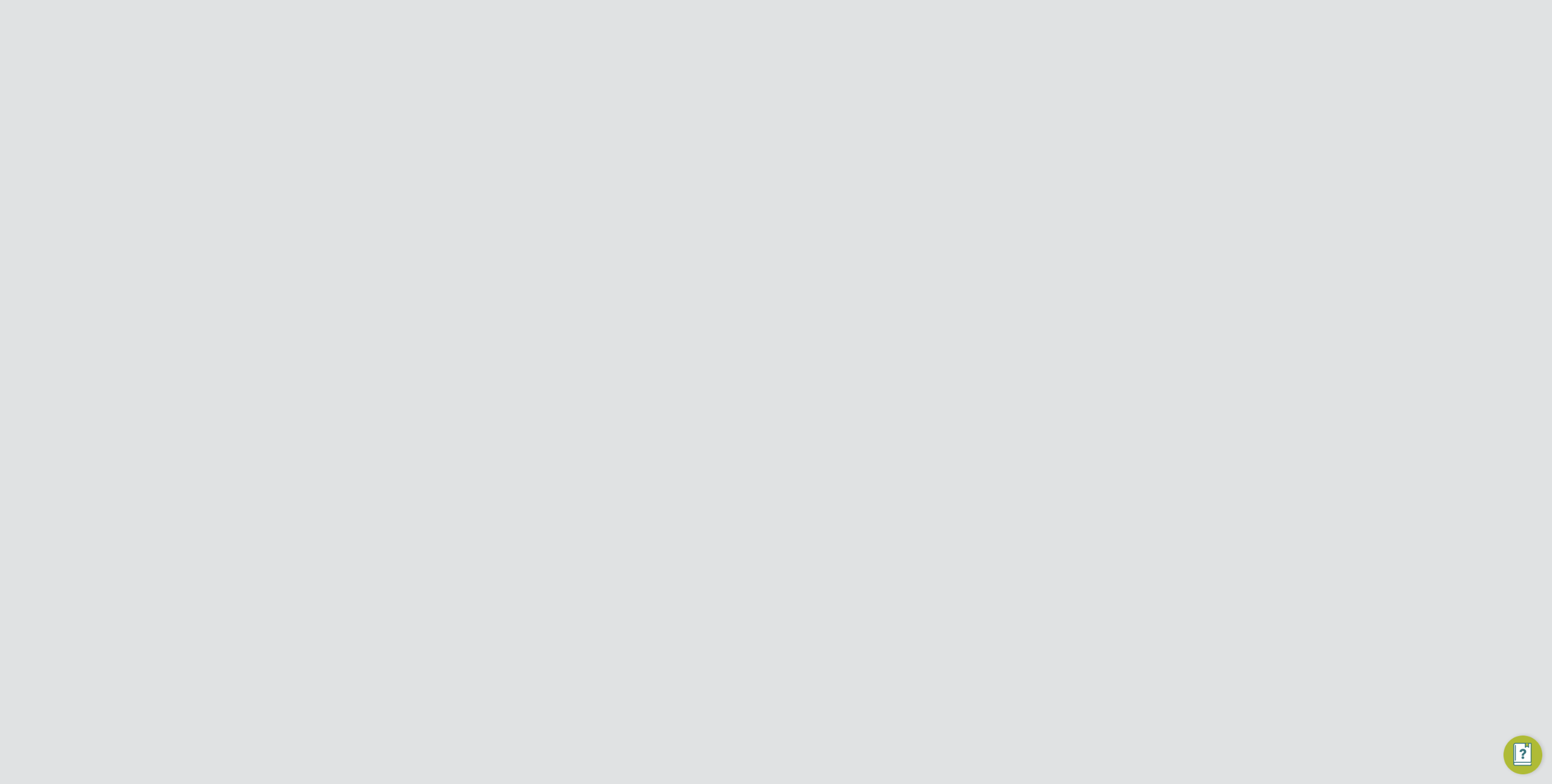
type input "k"
click at [667, 210] on li "LOND ON AIPORTS" at bounding box center [685, 216] width 121 height 16
type input "LONDON AIPORTS"
click at [401, 317] on link "Placements" at bounding box center [384, 314] width 50 height 12
click at [618, 225] on icon at bounding box center [618, 225] width 0 height 11
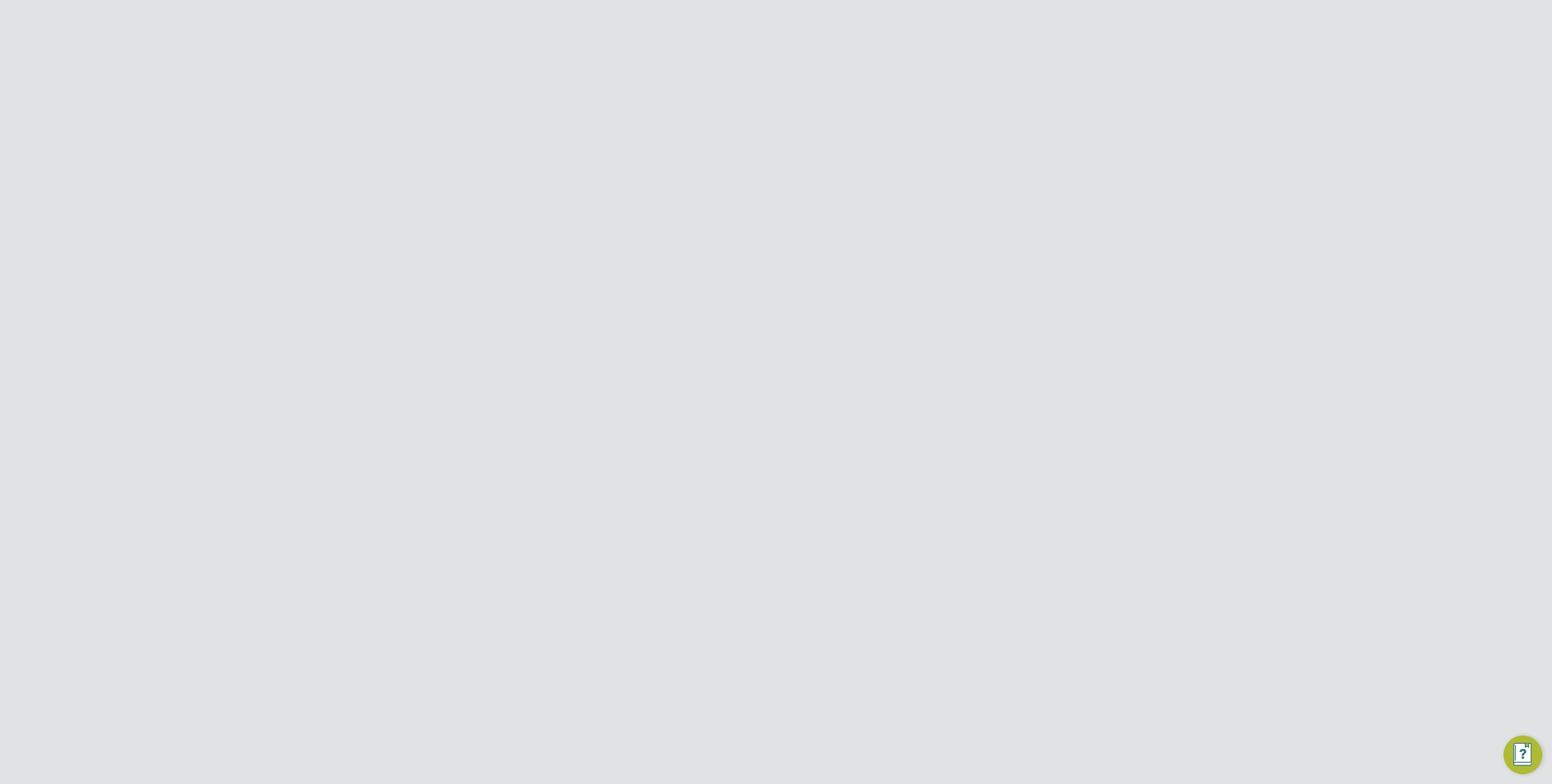
click at [604, 254] on li "Site Group" at bounding box center [579, 258] width 75 height 16
click at [670, 230] on input at bounding box center [694, 229] width 120 height 17
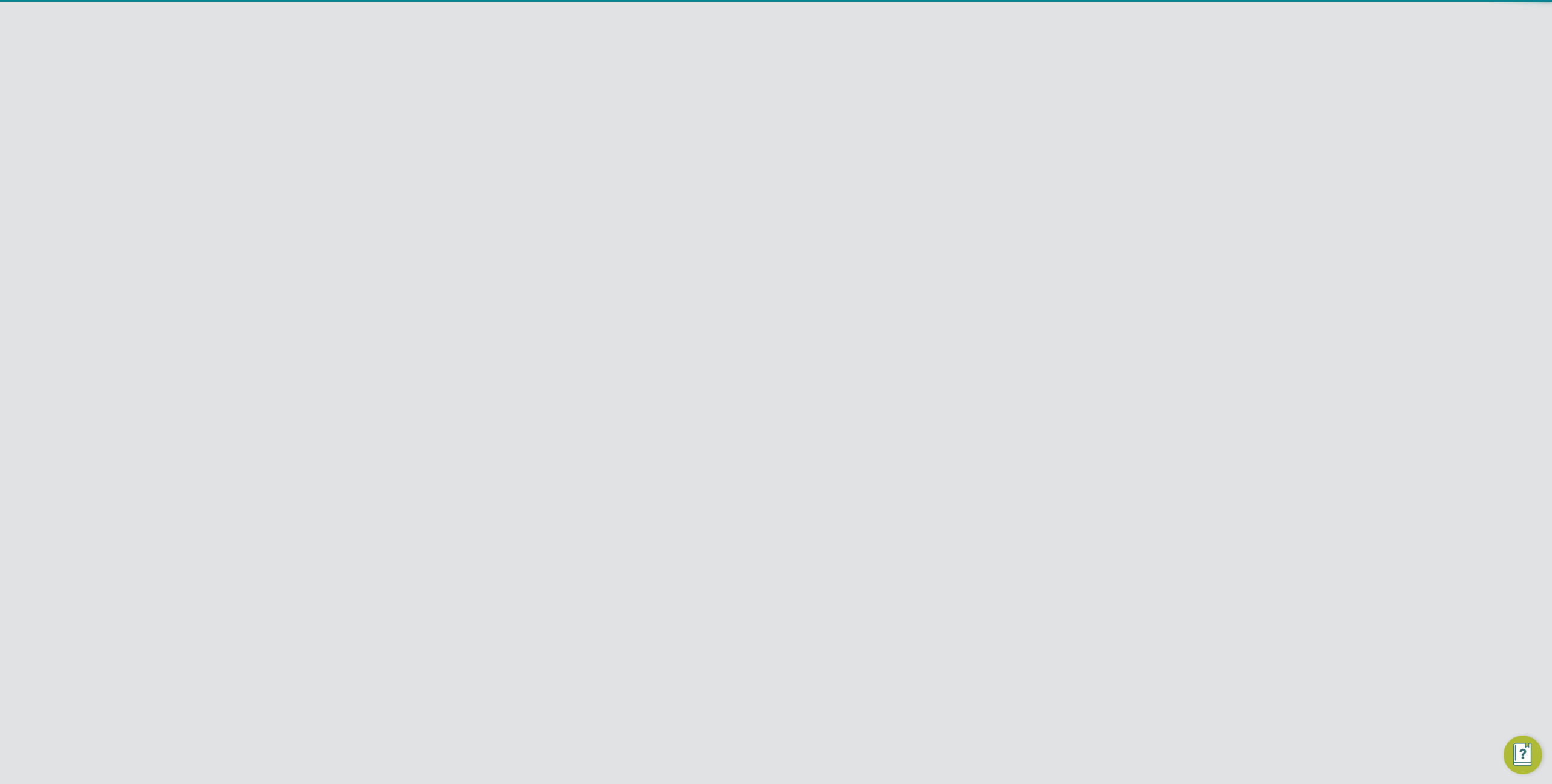
click at [677, 245] on li "LO NDON AIPORTS" at bounding box center [694, 245] width 121 height 16
type input "LONDON AIPORTS"
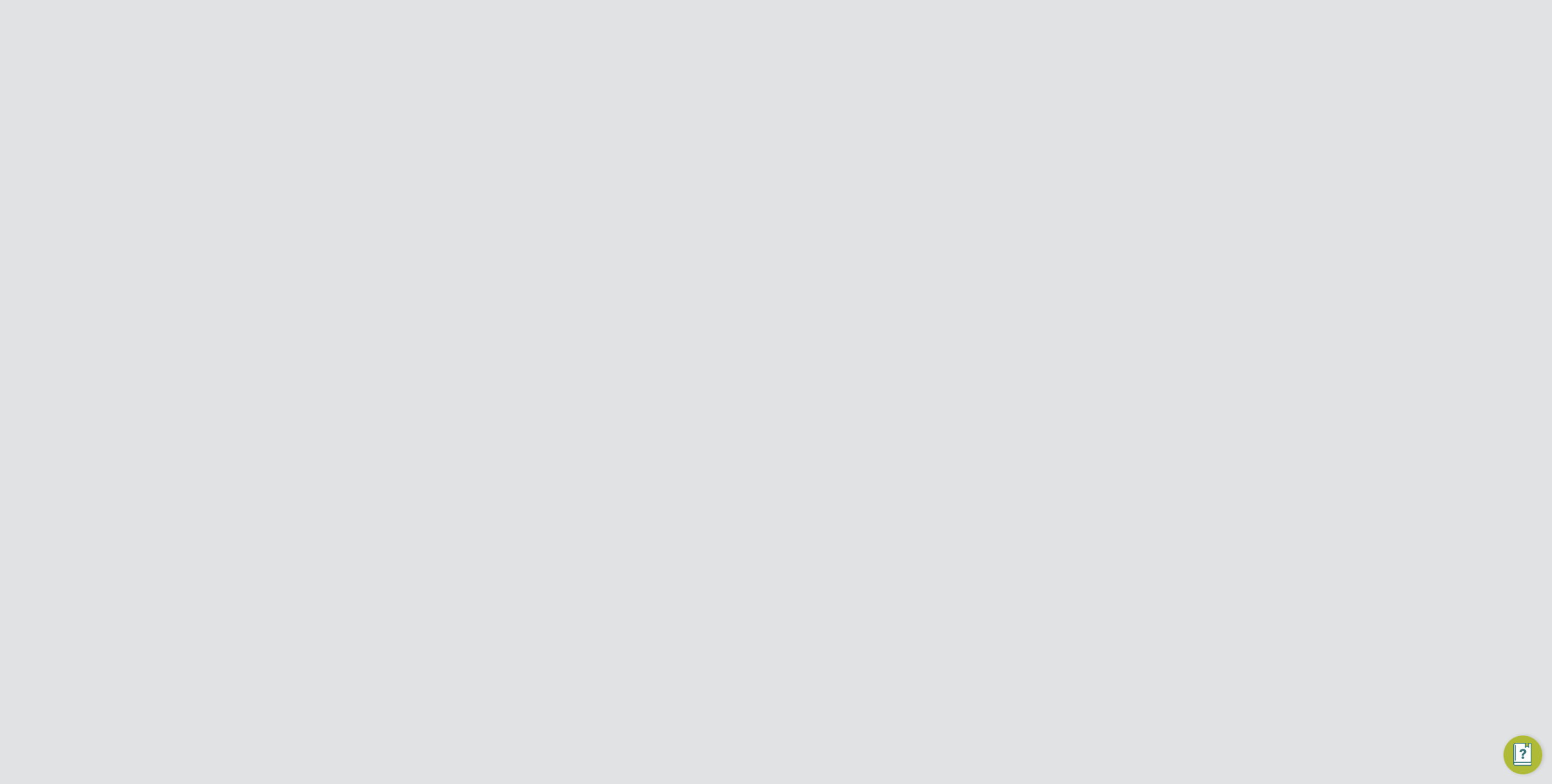
click at [380, 392] on button "Finance" at bounding box center [404, 398] width 113 height 27
click at [396, 362] on link "Invoices & Credit Notes" at bounding box center [397, 368] width 76 height 24
click at [749, 169] on icon at bounding box center [749, 170] width 0 height 17
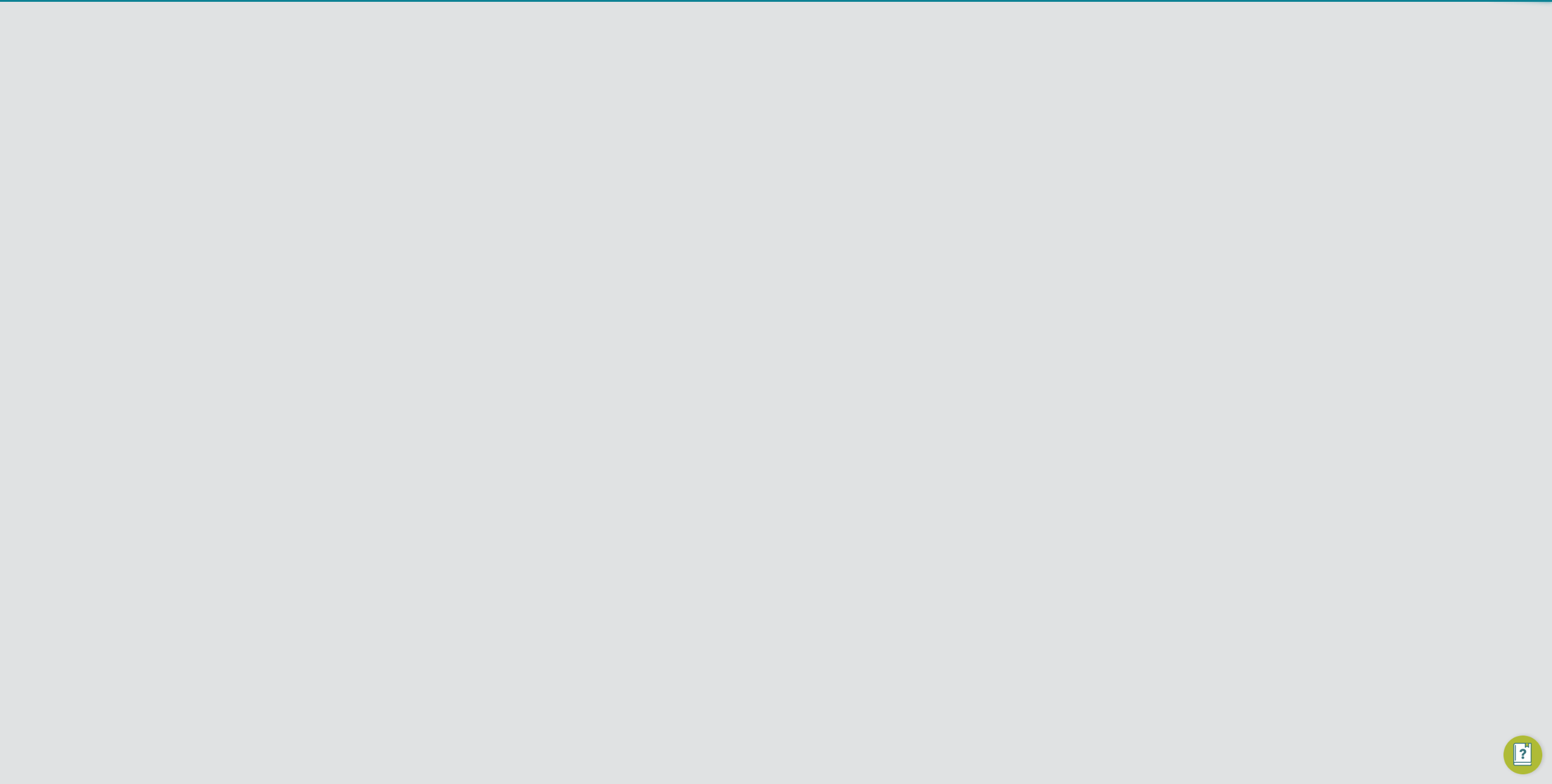
click at [749, 169] on icon at bounding box center [749, 170] width 0 height 17
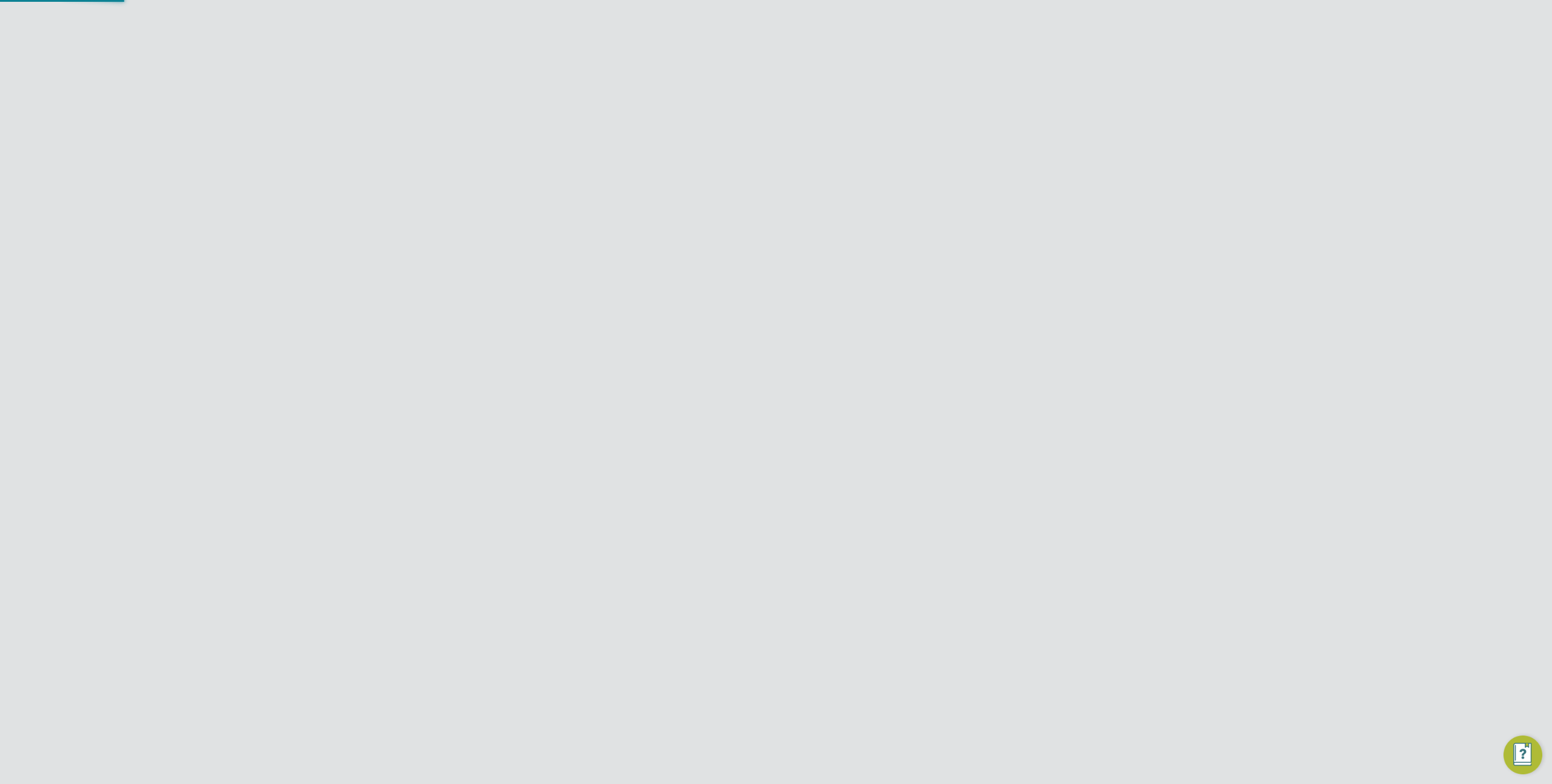
click at [1014, 325] on div "Showing ..." at bounding box center [776, 315] width 534 height 25
click at [1043, 307] on icon at bounding box center [1035, 310] width 15 height 15
click at [960, 341] on li "Download invoices" at bounding box center [968, 339] width 147 height 17
click at [375, 246] on span "Jobs" at bounding box center [370, 251] width 21 height 12
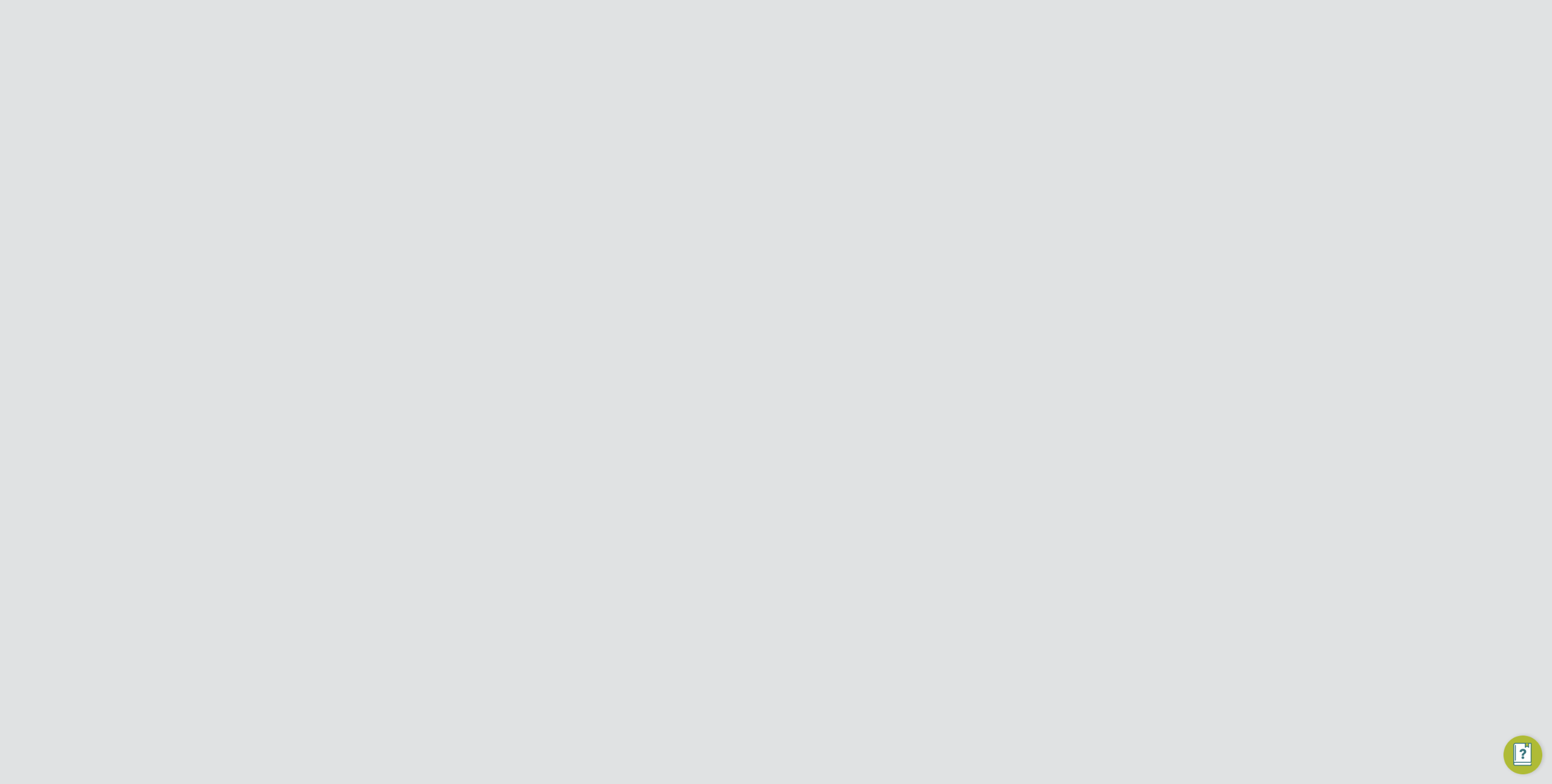
click at [388, 297] on link "Vacancies" at bounding box center [381, 297] width 43 height 12
click at [1035, 311] on icon at bounding box center [1035, 310] width 15 height 15
click at [971, 341] on li "Download Vacancies Report" at bounding box center [979, 339] width 123 height 17
